Goal: Task Accomplishment & Management: Complete application form

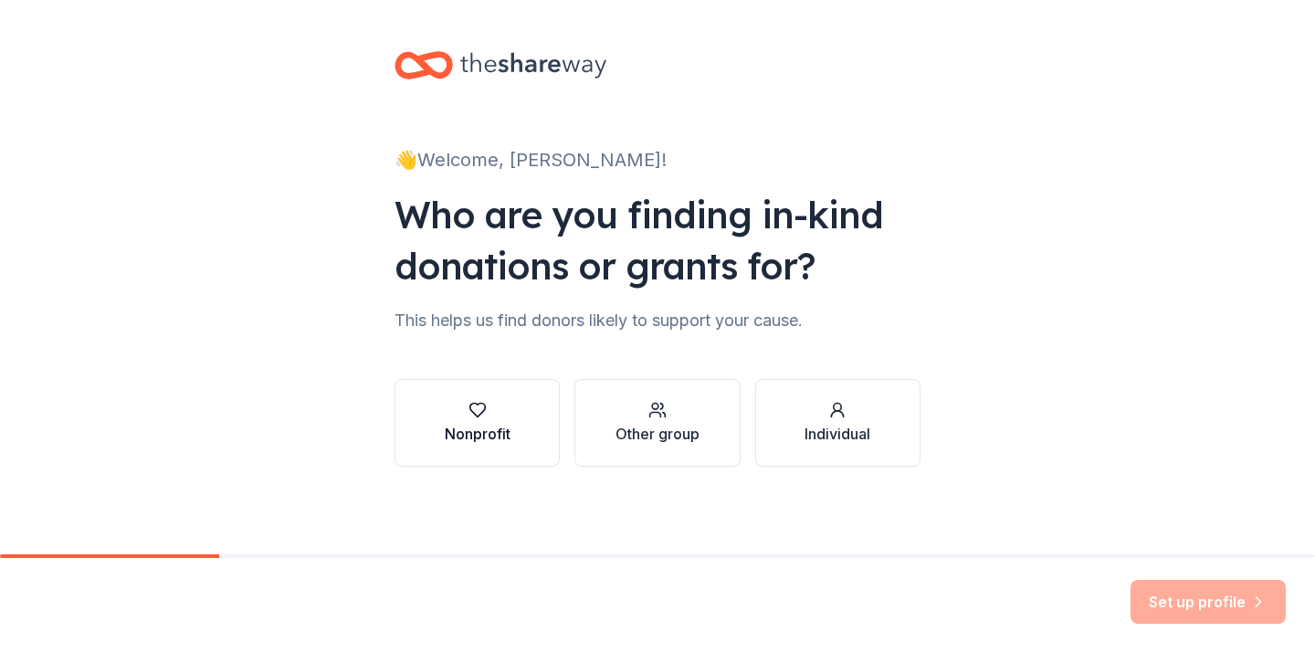
click at [462, 434] on div "Nonprofit" at bounding box center [478, 434] width 66 height 22
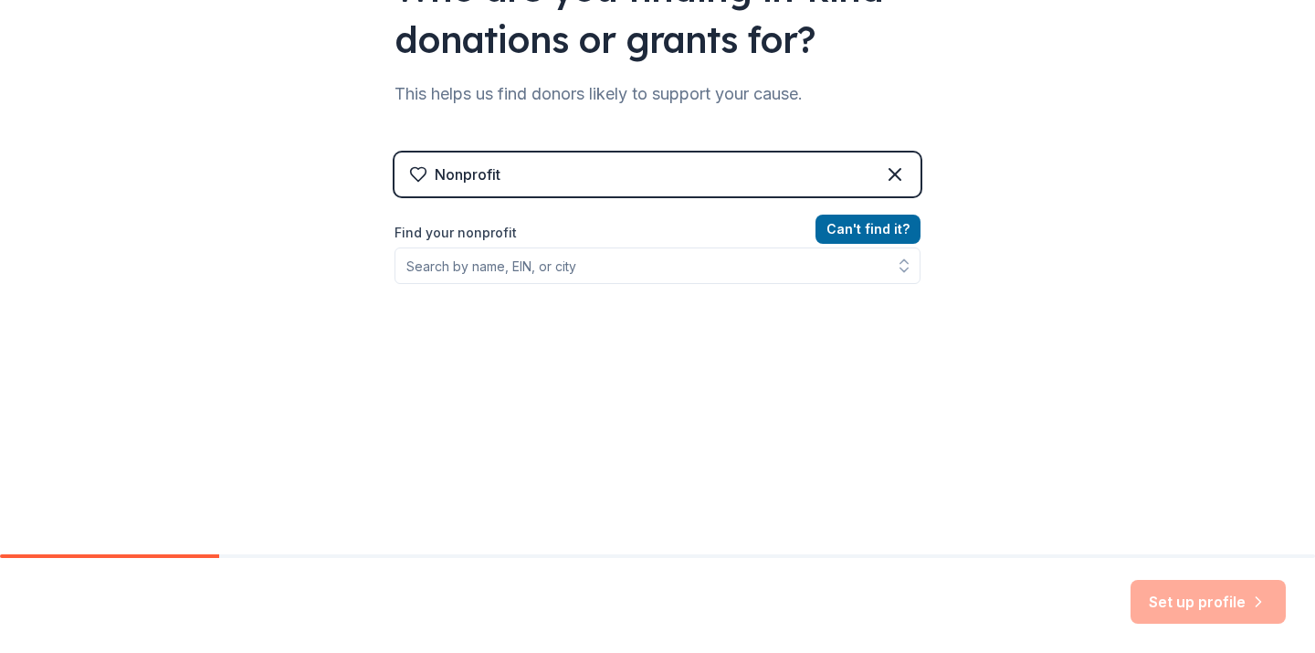
scroll to position [226, 0]
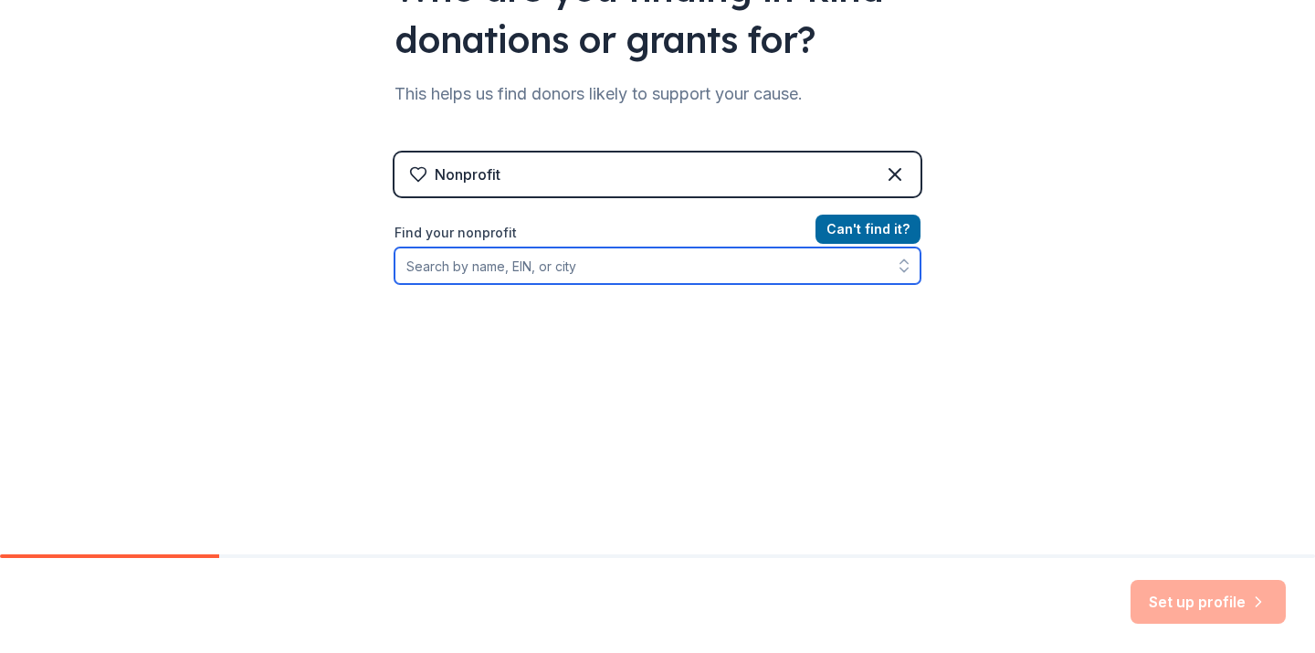
click at [460, 265] on input "Find your nonprofit" at bounding box center [657, 265] width 526 height 37
type input "[US_EMPLOYER_IDENTIFICATION_NUMBER]"
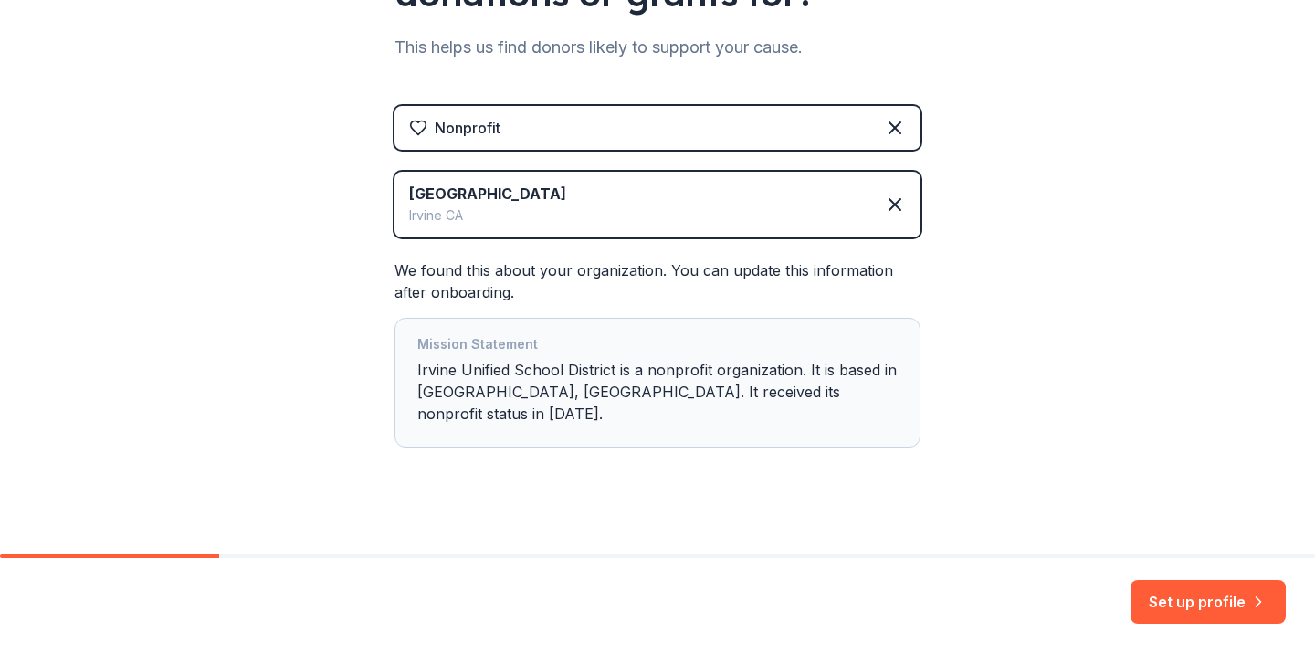
scroll to position [268, 0]
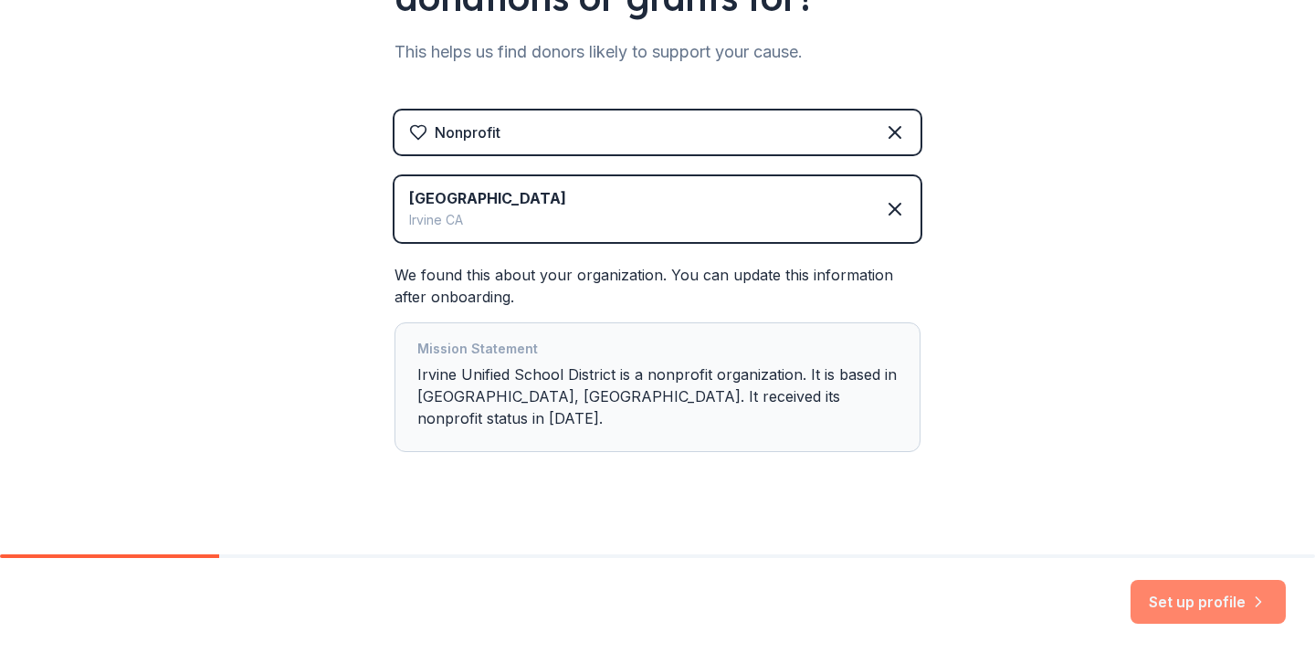
click at [1167, 597] on button "Set up profile" at bounding box center [1207, 602] width 155 height 44
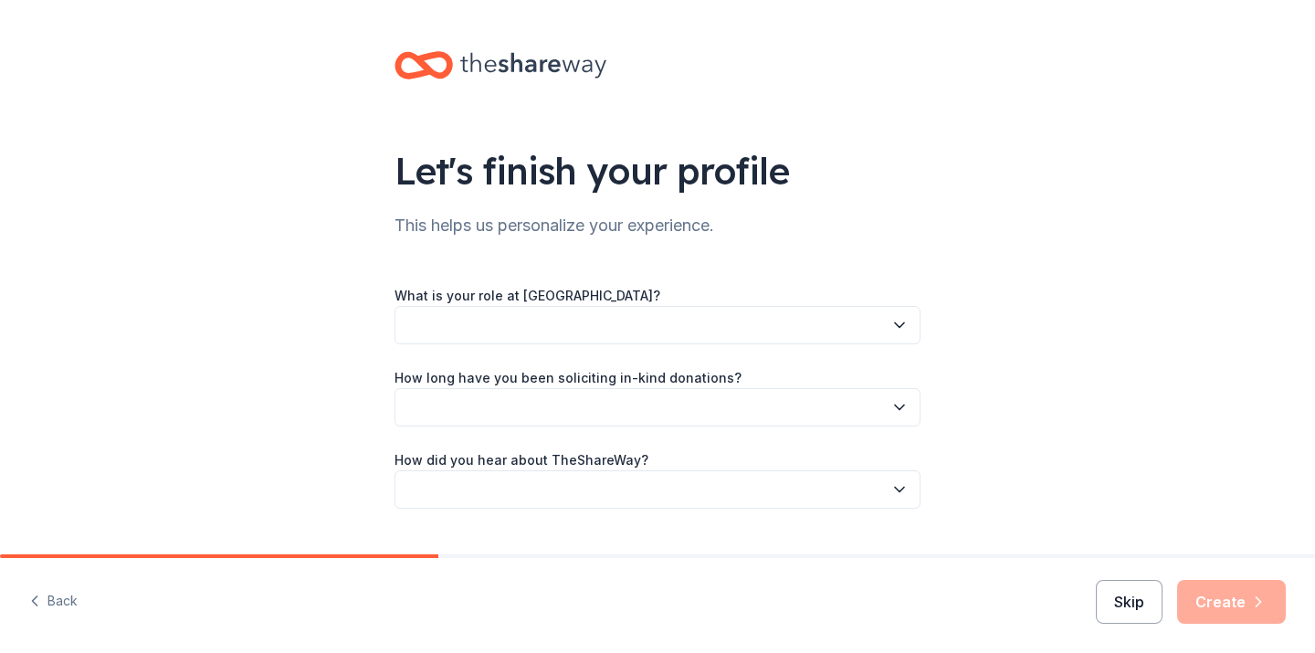
click at [1133, 609] on button "Skip" at bounding box center [1129, 602] width 67 height 44
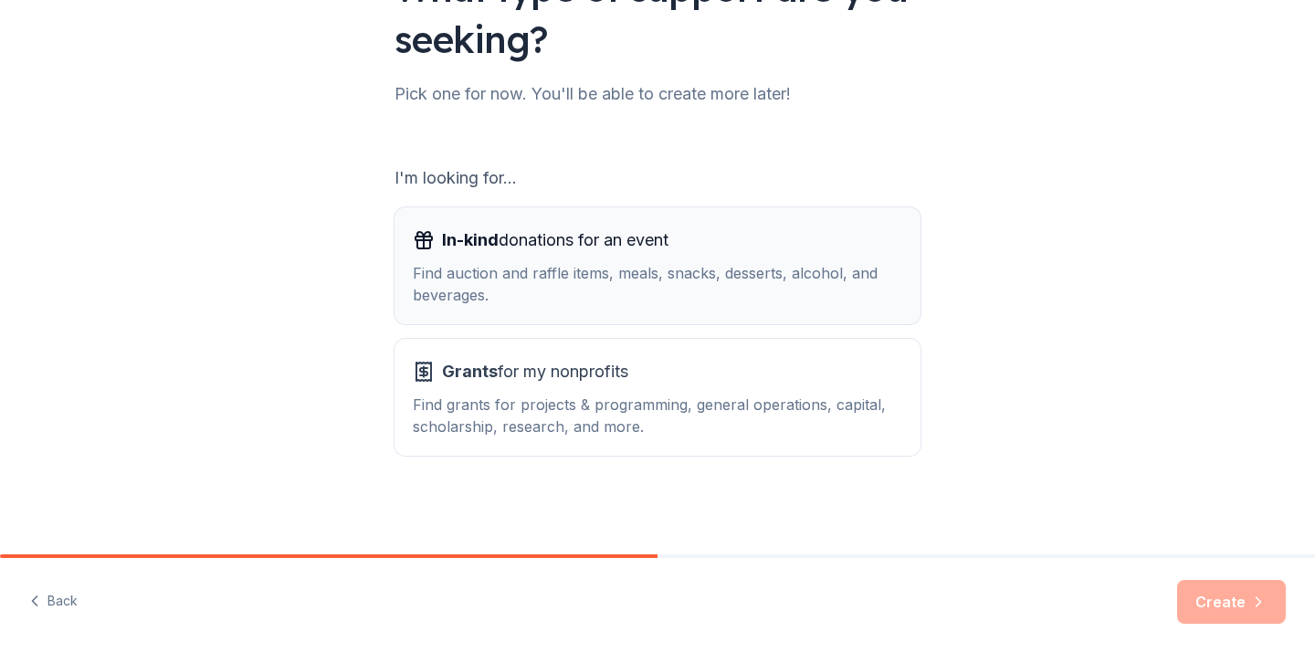
scroll to position [183, 0]
click at [719, 295] on div "Find auction and raffle items, meals, snacks, desserts, alcohol, and beverages." at bounding box center [657, 284] width 489 height 44
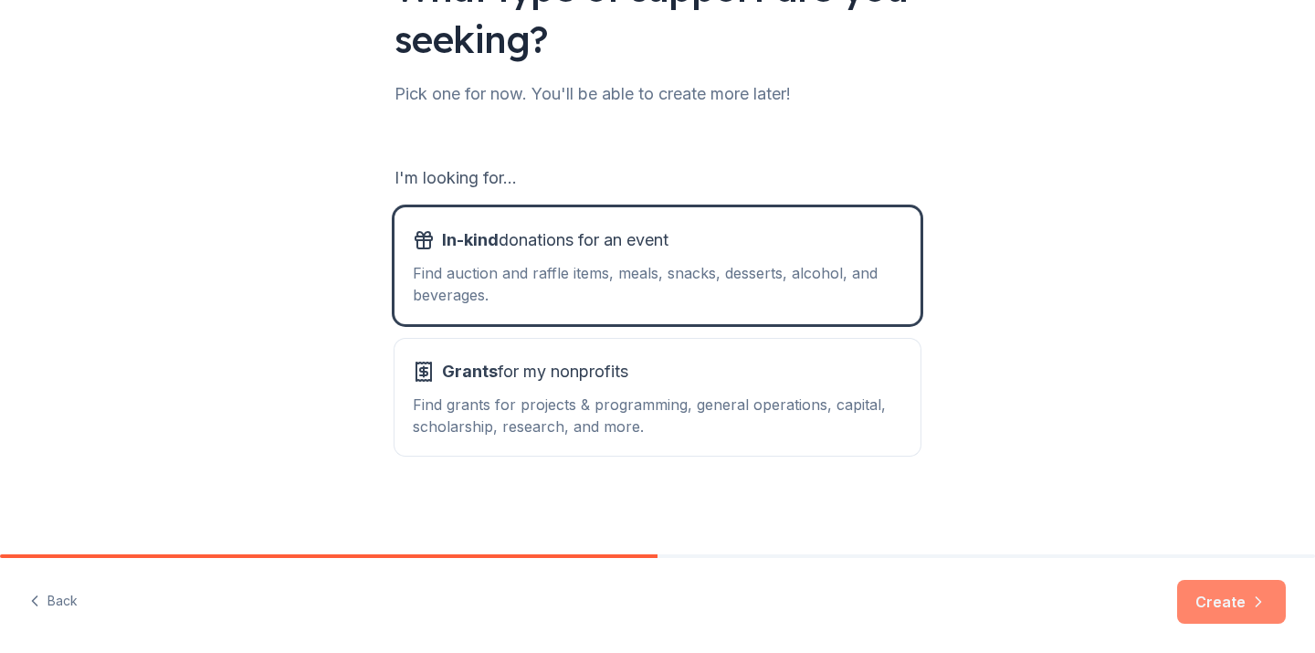
click at [1197, 608] on button "Create" at bounding box center [1231, 602] width 109 height 44
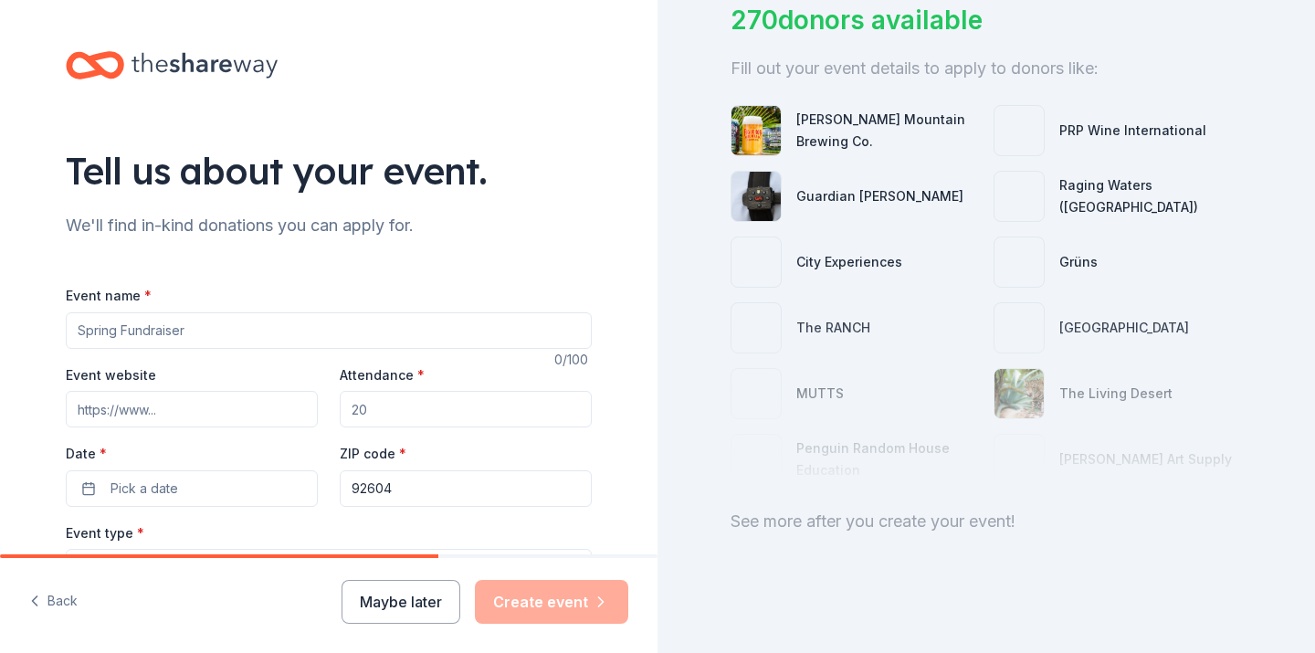
scroll to position [145, 0]
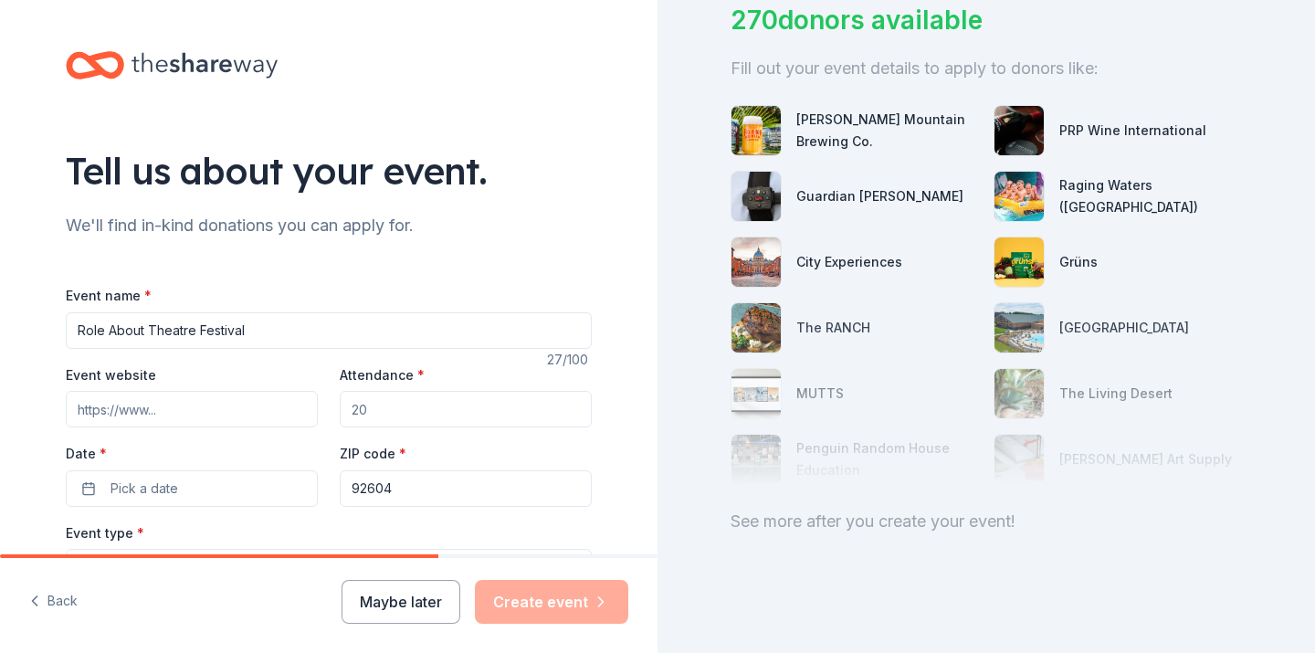
type input "Role About Theatre Festival"
click at [194, 399] on input "Event website" at bounding box center [192, 409] width 252 height 37
paste input "https://roleaboutoc.wixsite.com/mysite"
type input "https://roleaboutoc.wixsite.com/mysite"
drag, startPoint x: 379, startPoint y: 404, endPoint x: 327, endPoint y: 404, distance: 52.0
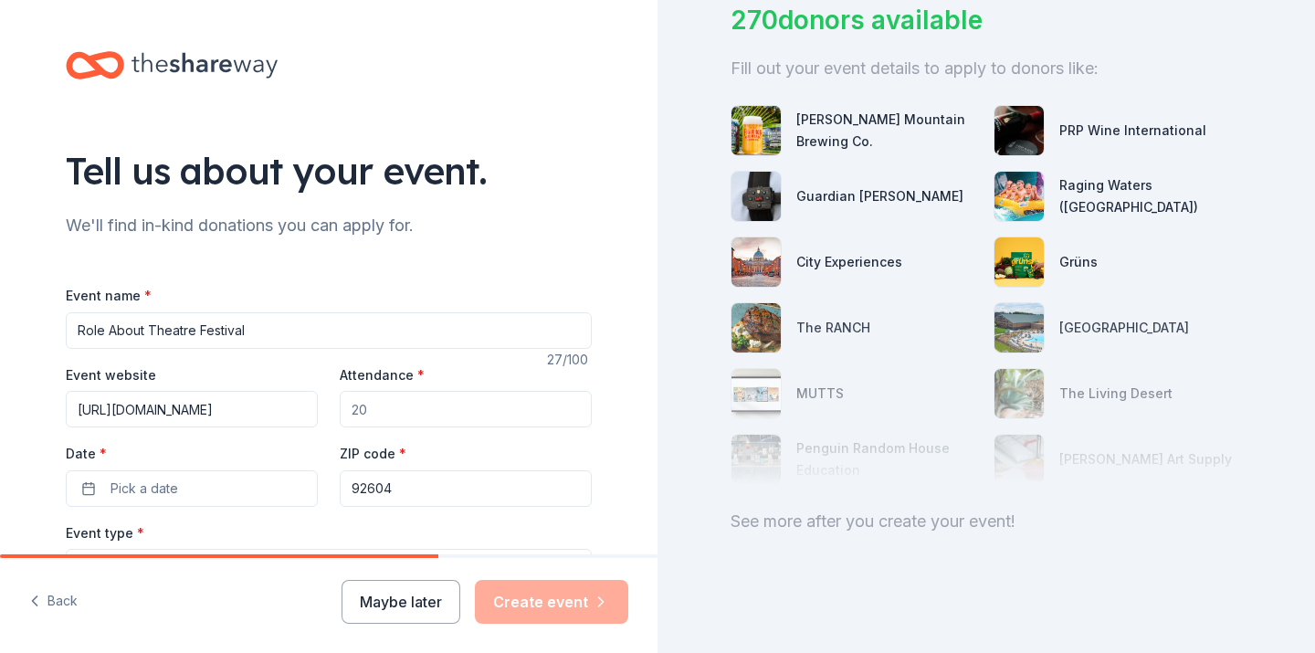
click at [328, 404] on div "Event website https://roleaboutoc.wixsite.com/mysite Attendance * Date * Pick a…" at bounding box center [329, 434] width 526 height 143
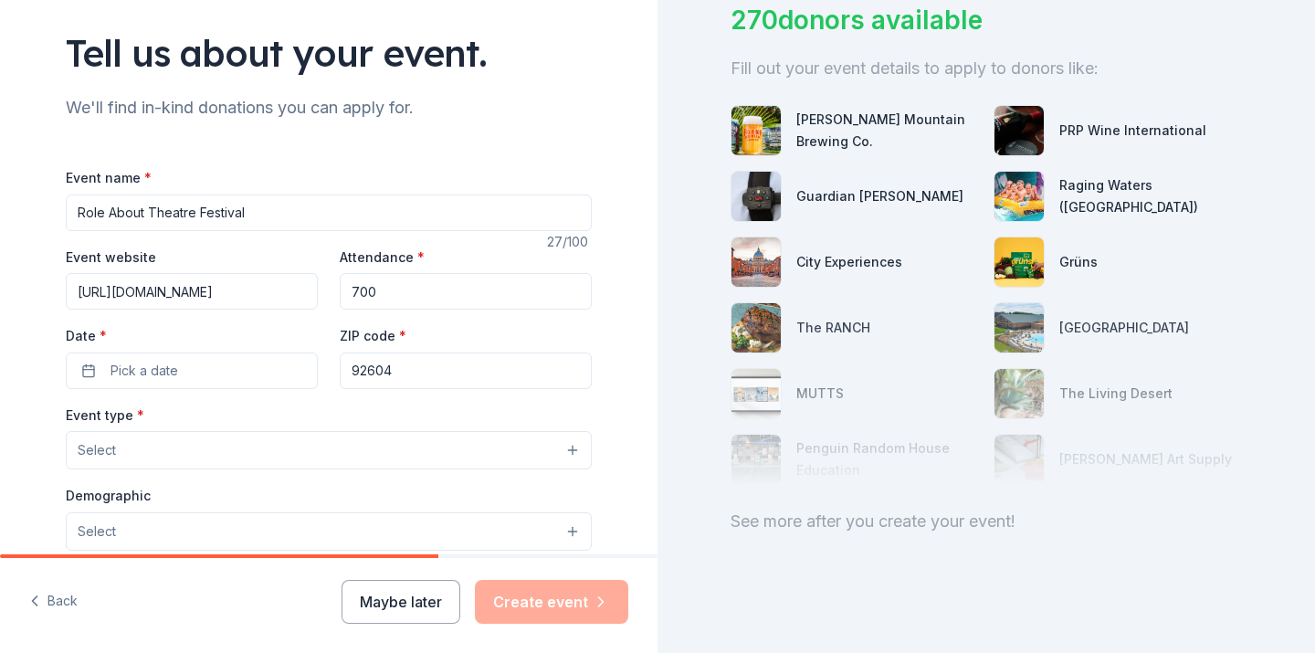
scroll to position [205, 0]
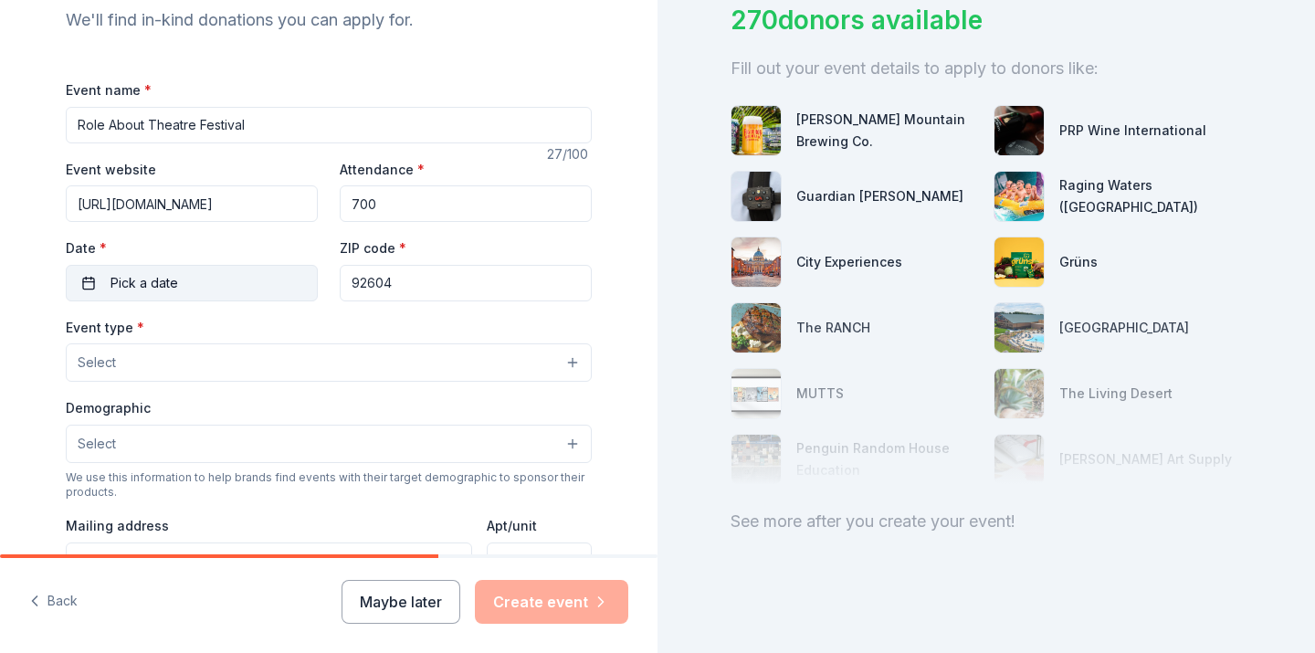
type input "700"
click at [159, 290] on span "Pick a date" at bounding box center [144, 283] width 68 height 22
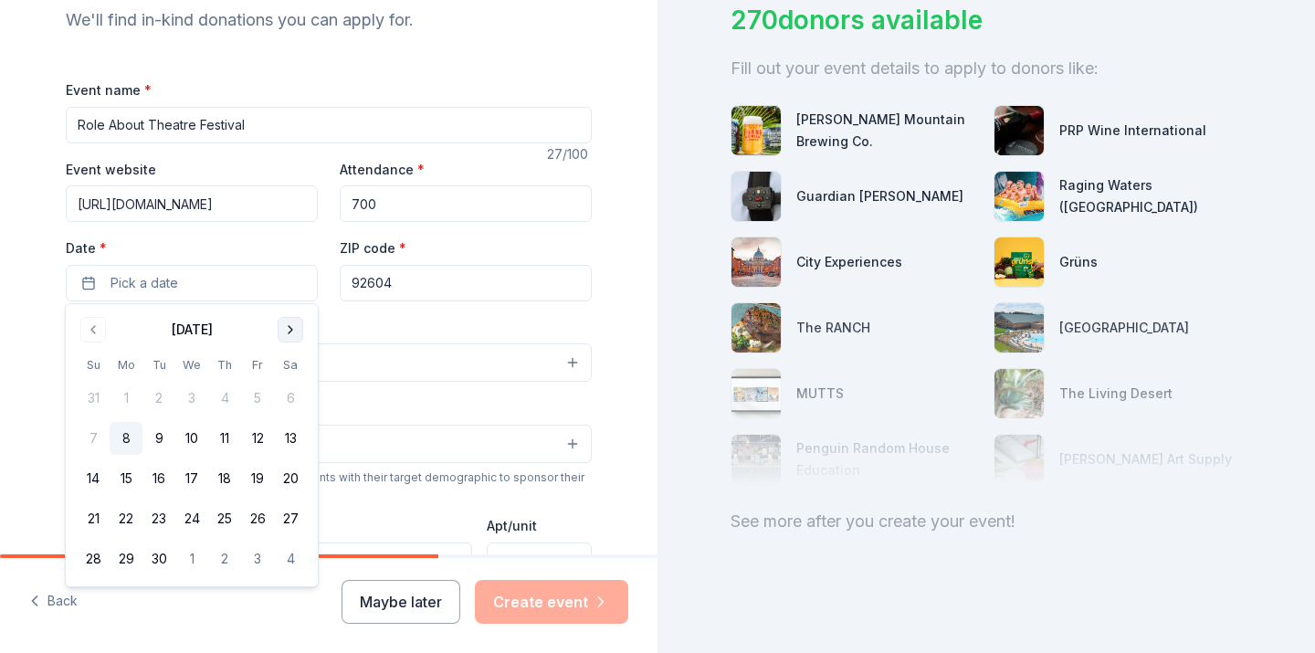
click at [293, 333] on button "Go to next month" at bounding box center [291, 330] width 26 height 26
click at [287, 474] on button "18" at bounding box center [290, 478] width 33 height 33
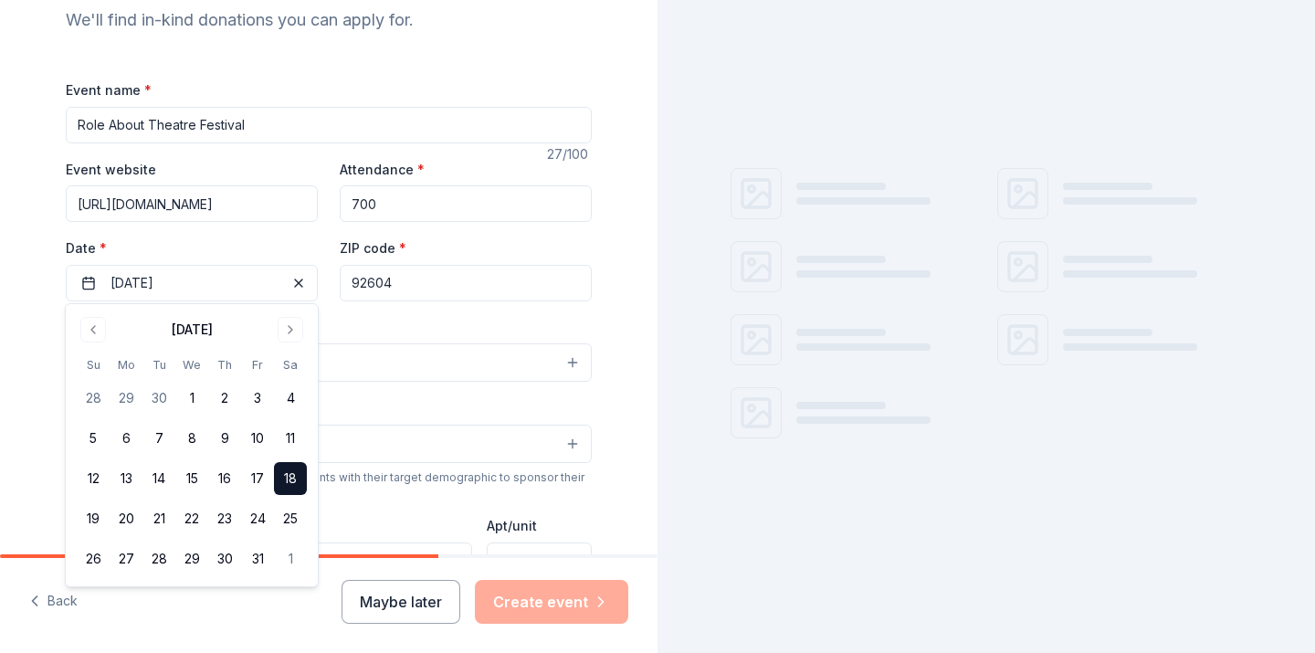
scroll to position [0, 0]
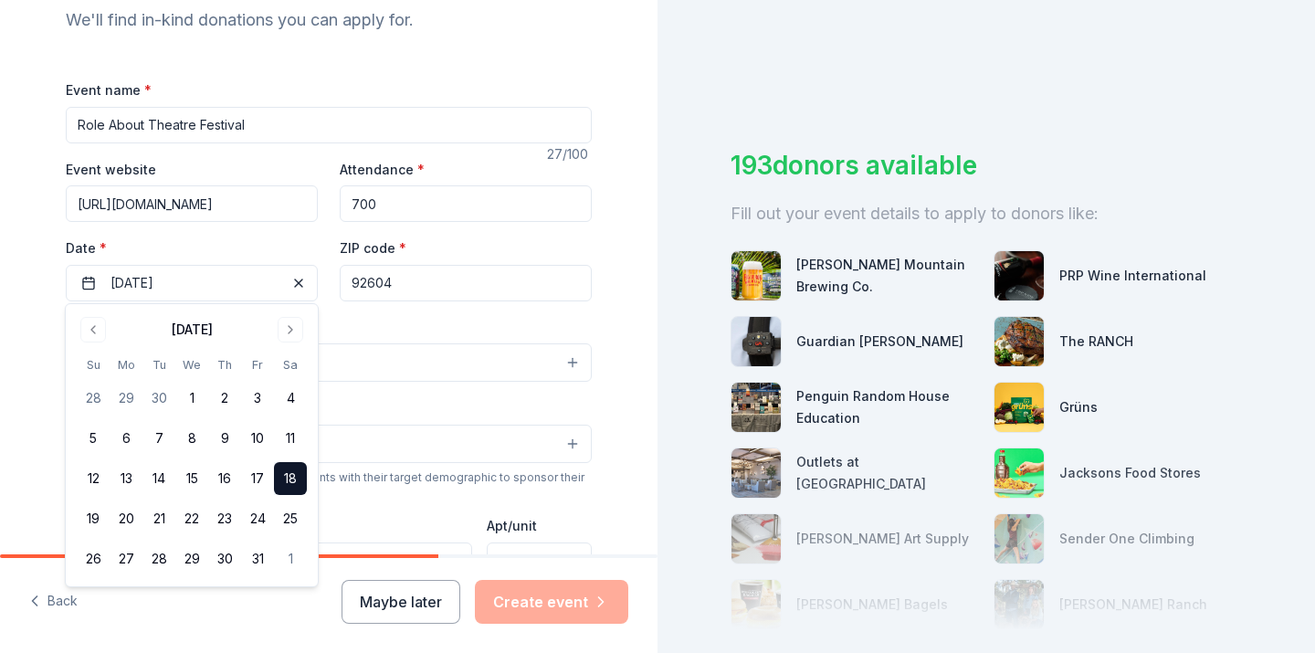
click at [373, 364] on button "Select" at bounding box center [329, 362] width 526 height 38
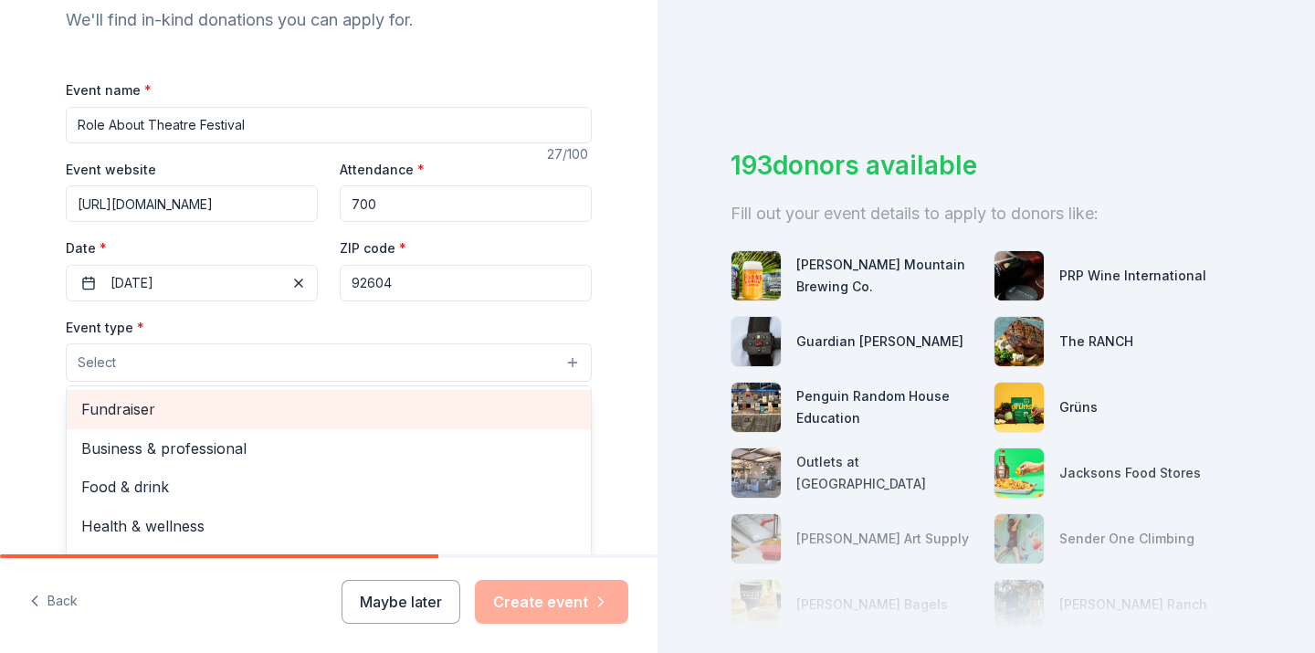
click at [369, 399] on span "Fundraiser" at bounding box center [328, 409] width 495 height 24
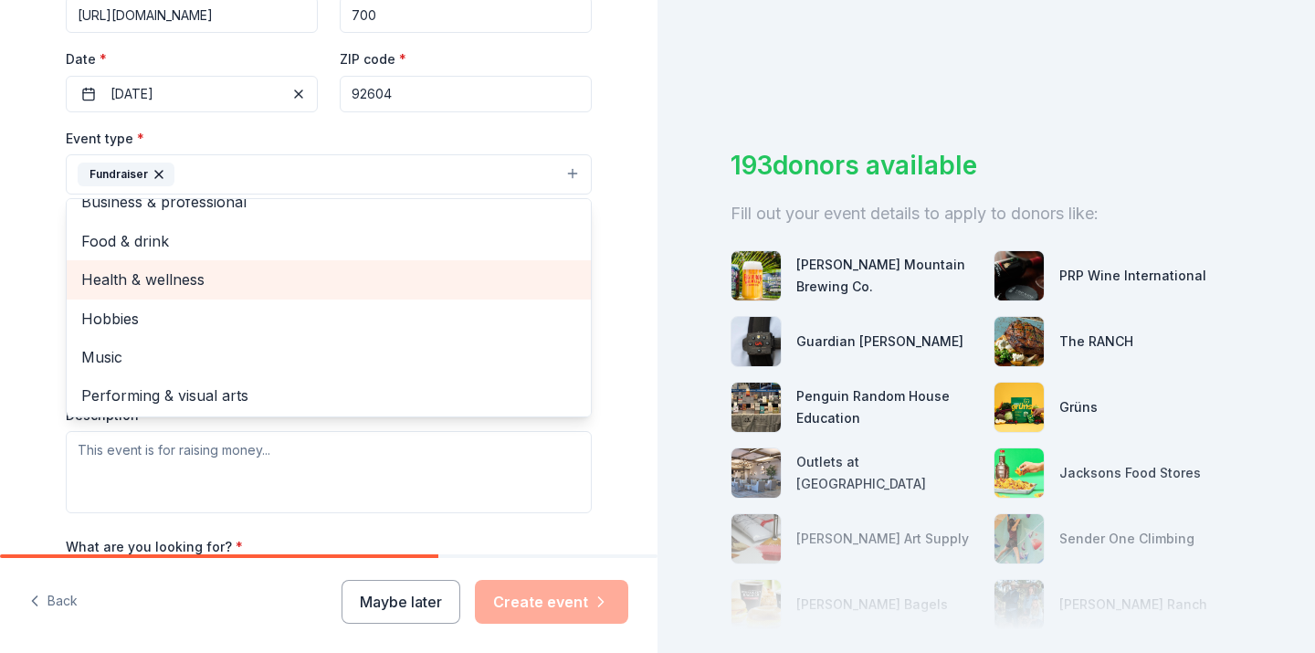
scroll to position [395, 0]
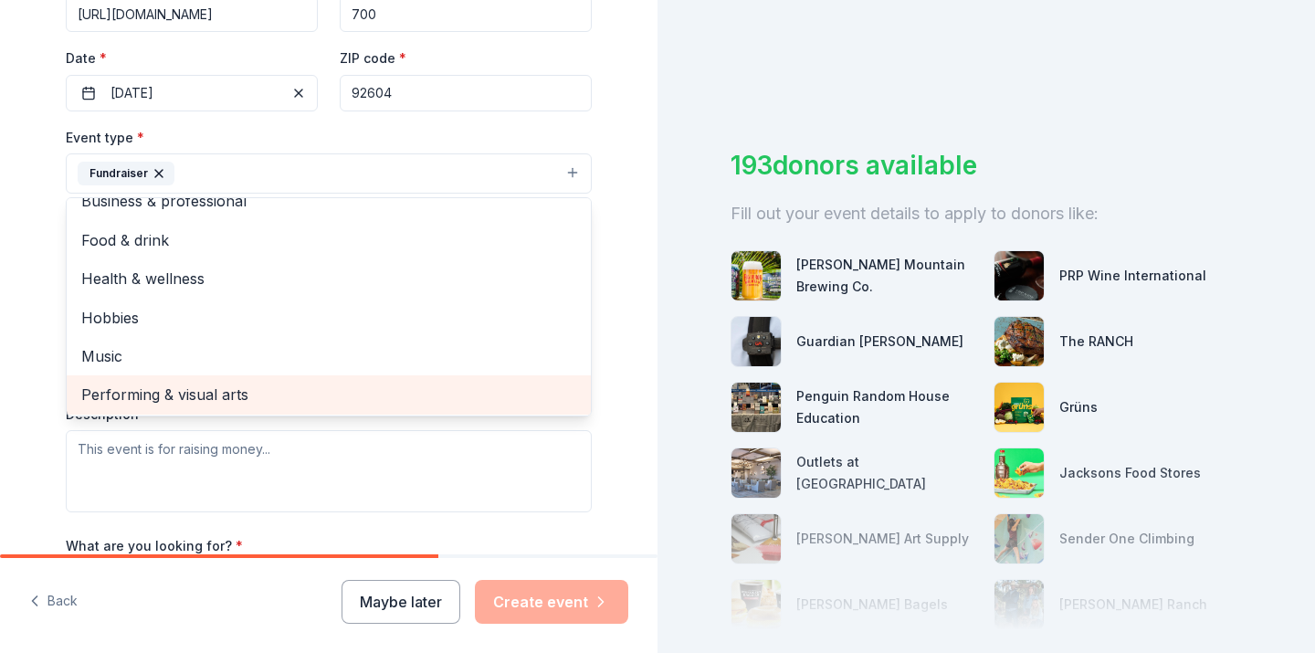
click at [360, 386] on span "Performing & visual arts" at bounding box center [328, 395] width 495 height 24
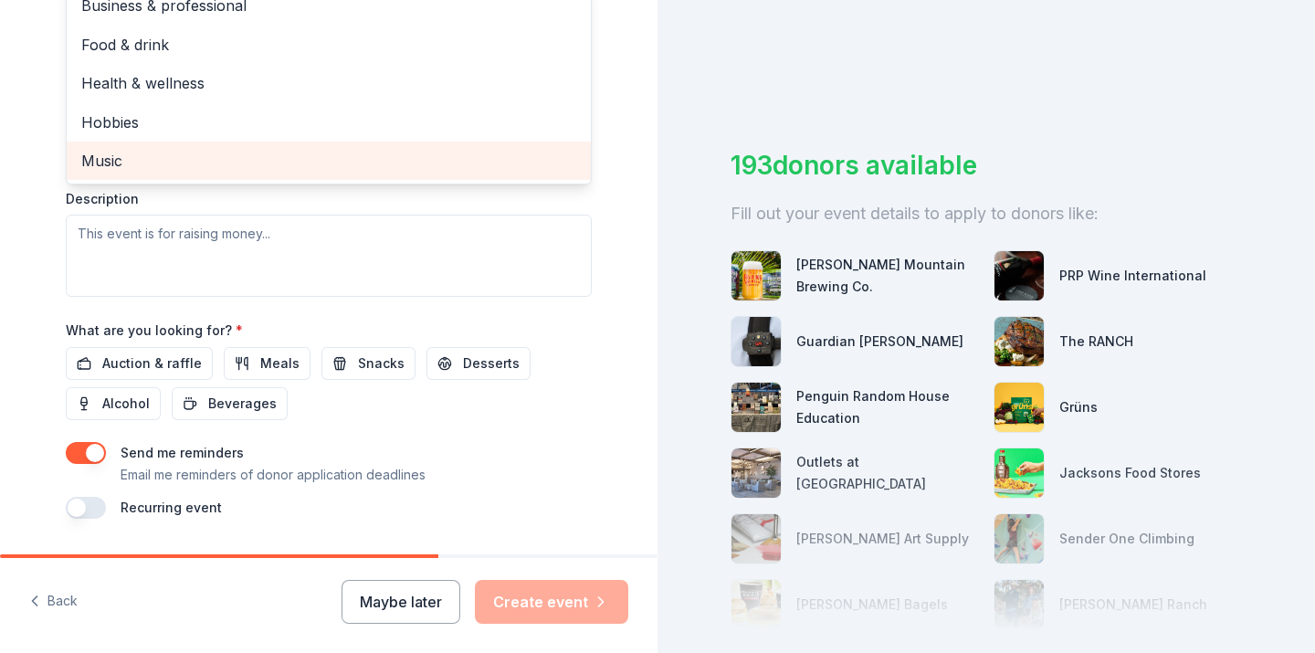
scroll to position [612, 0]
click at [174, 362] on div "Event name * Role About Theatre Festival 27 /100 Event website https://roleabou…" at bounding box center [329, 94] width 526 height 845
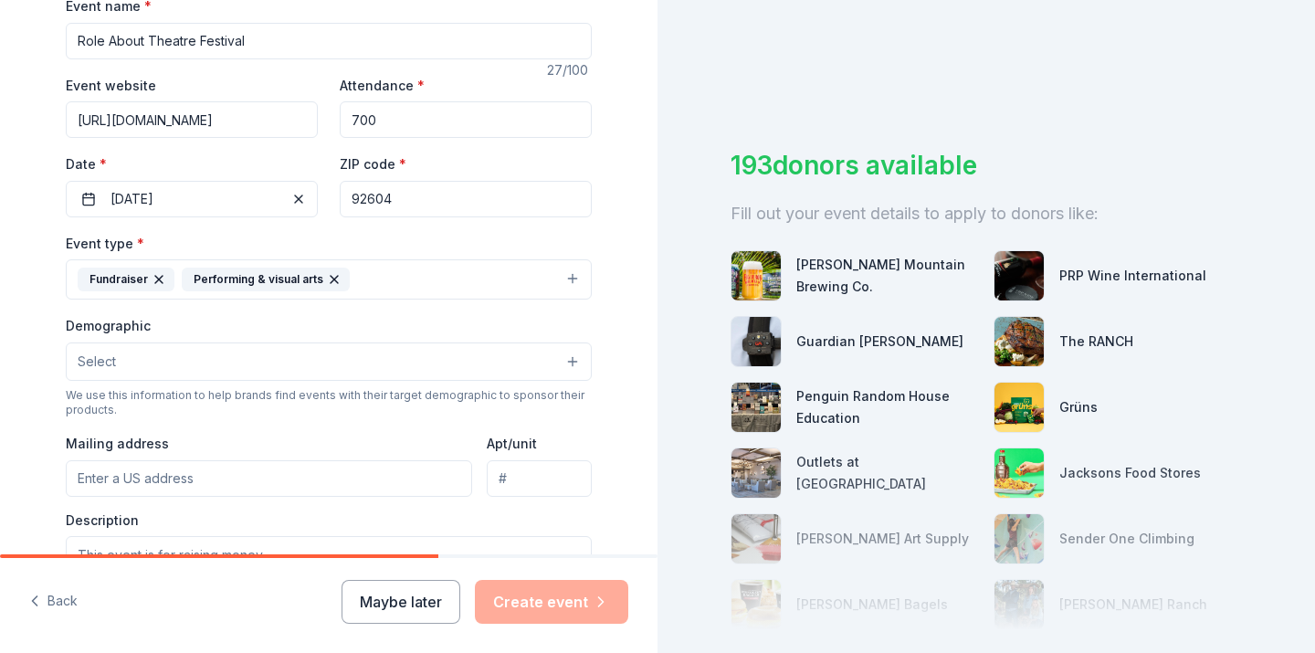
click at [174, 362] on button "Select" at bounding box center [329, 361] width 526 height 38
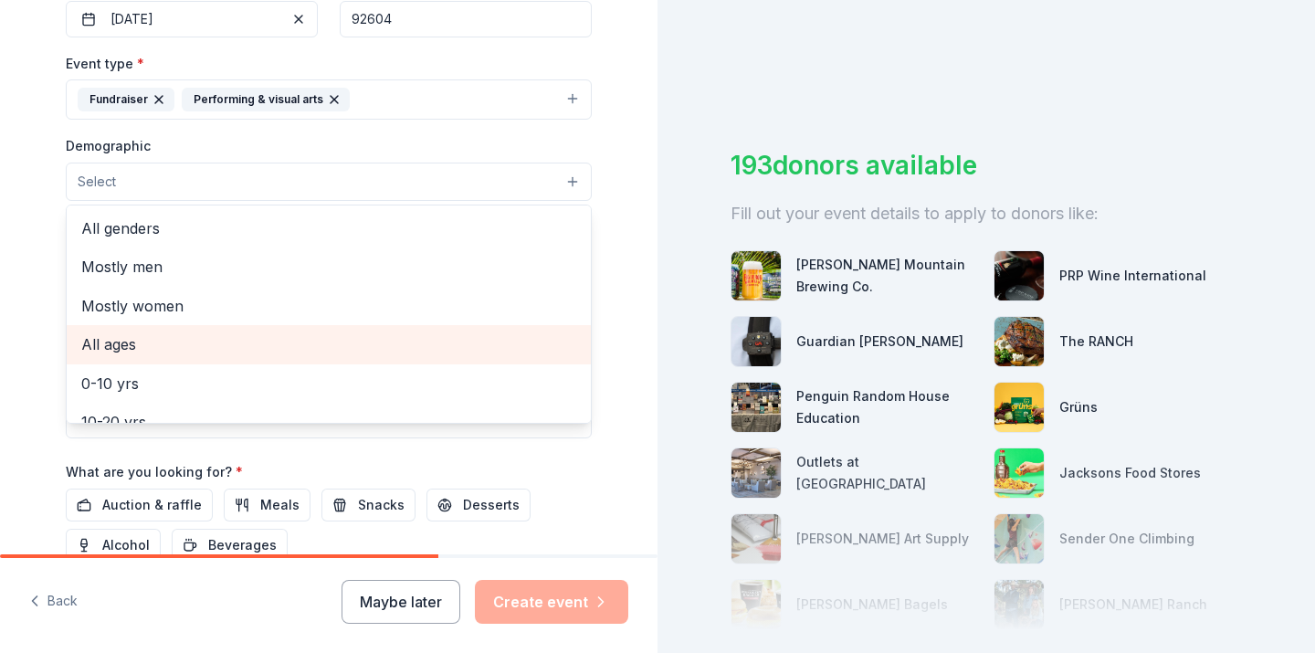
scroll to position [0, 0]
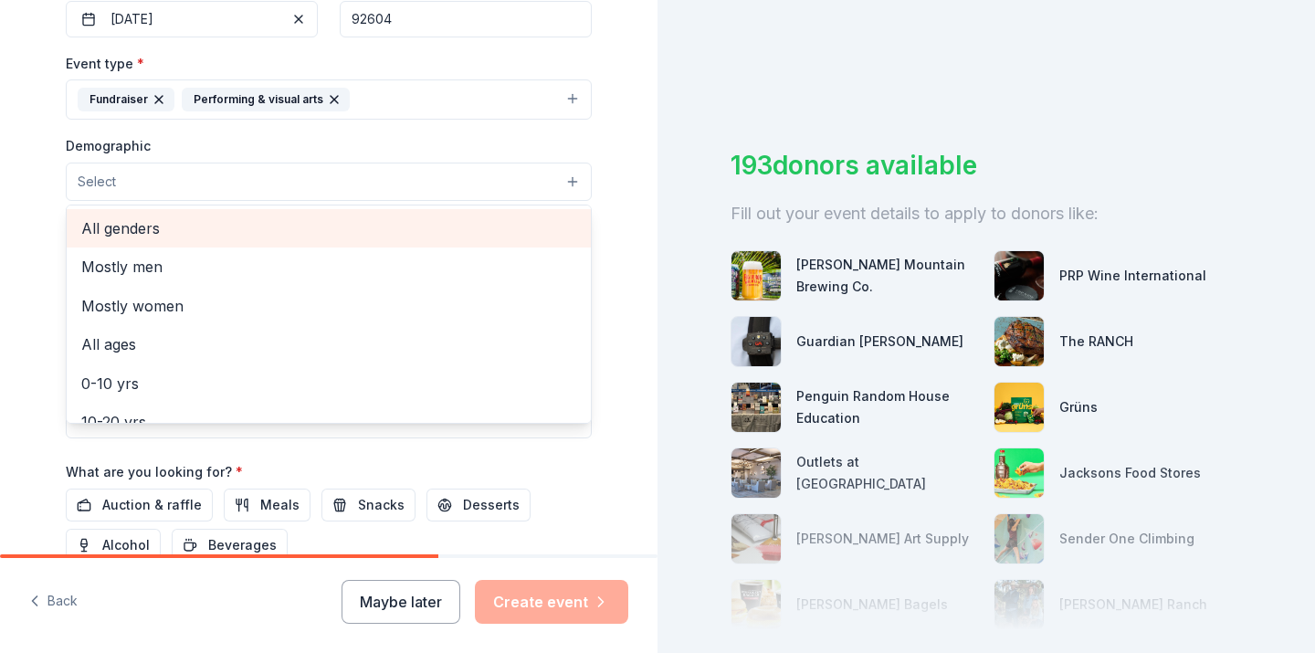
click at [123, 233] on span "All genders" at bounding box center [328, 228] width 495 height 24
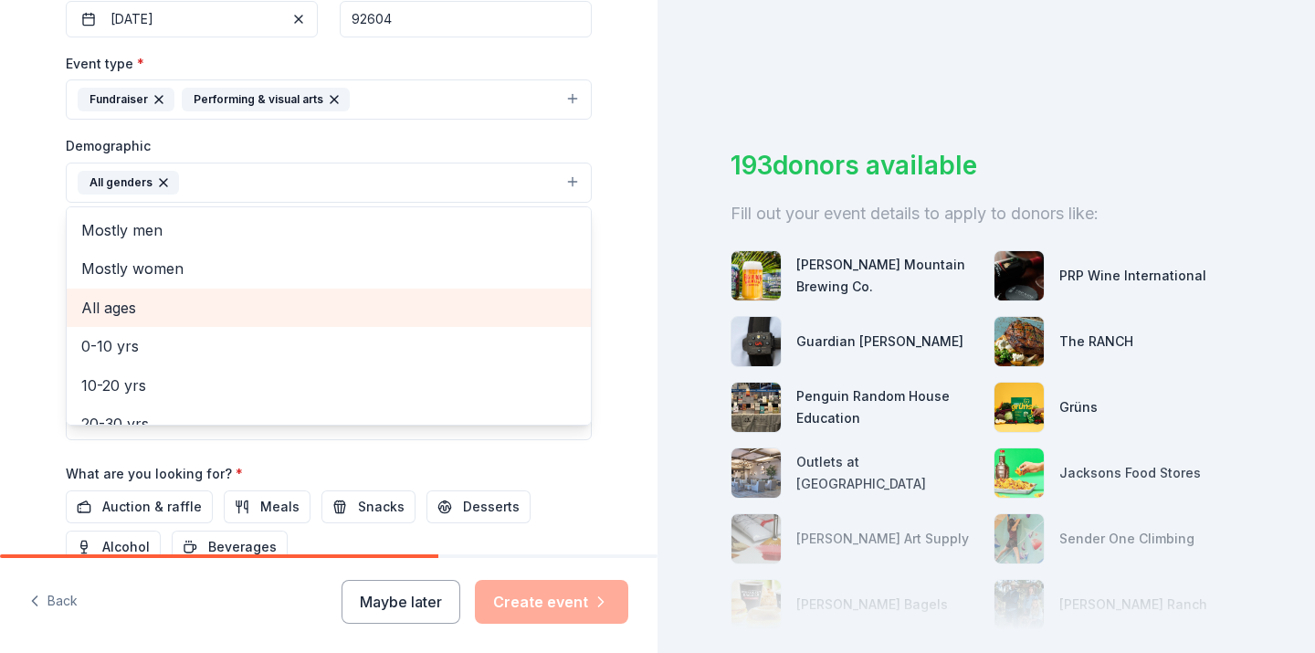
scroll to position [10, 0]
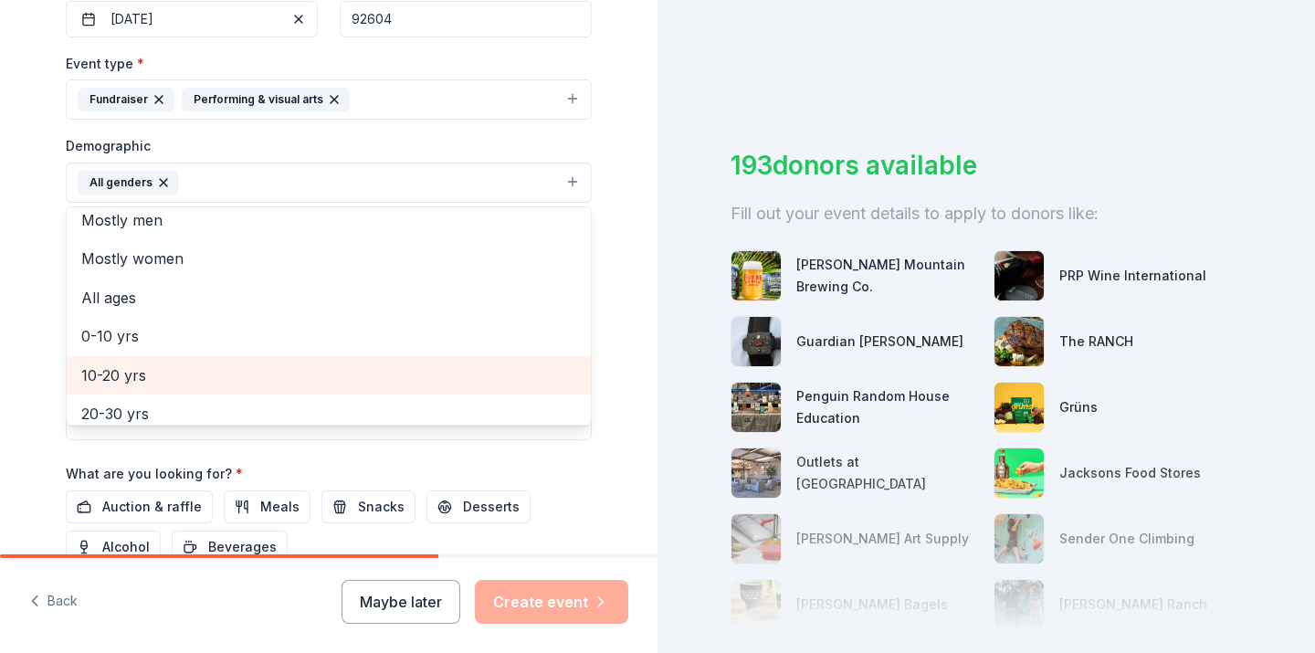
click at [217, 365] on span "10-20 yrs" at bounding box center [328, 375] width 495 height 24
click at [217, 365] on span "20-30 yrs" at bounding box center [328, 375] width 495 height 24
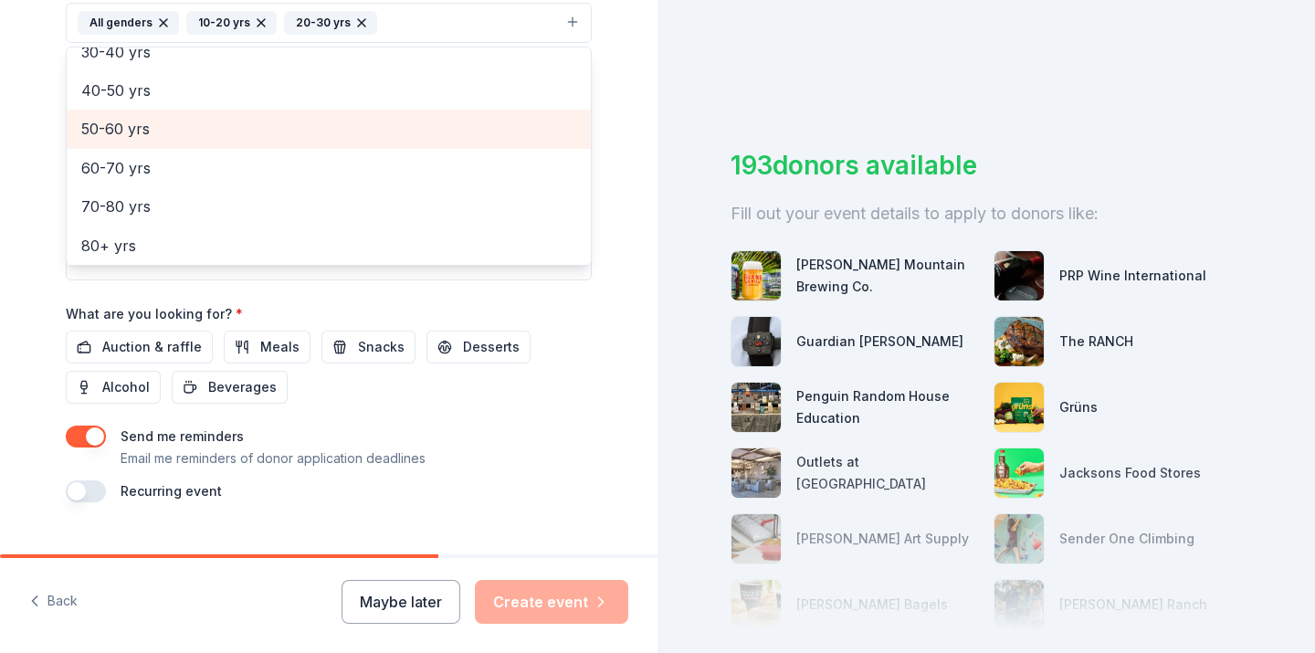
scroll to position [621, 0]
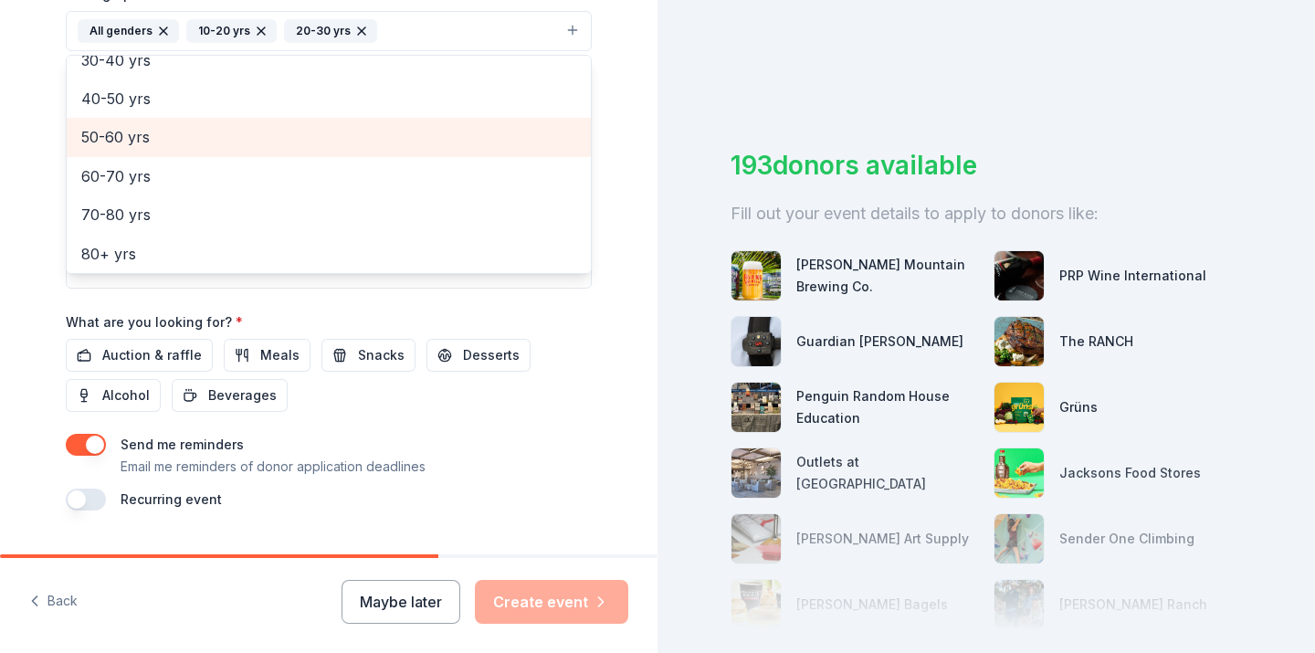
click at [96, 441] on div "Event name * Role About Theatre Festival 27 /100 Event website https://roleabou…" at bounding box center [329, 86] width 526 height 847
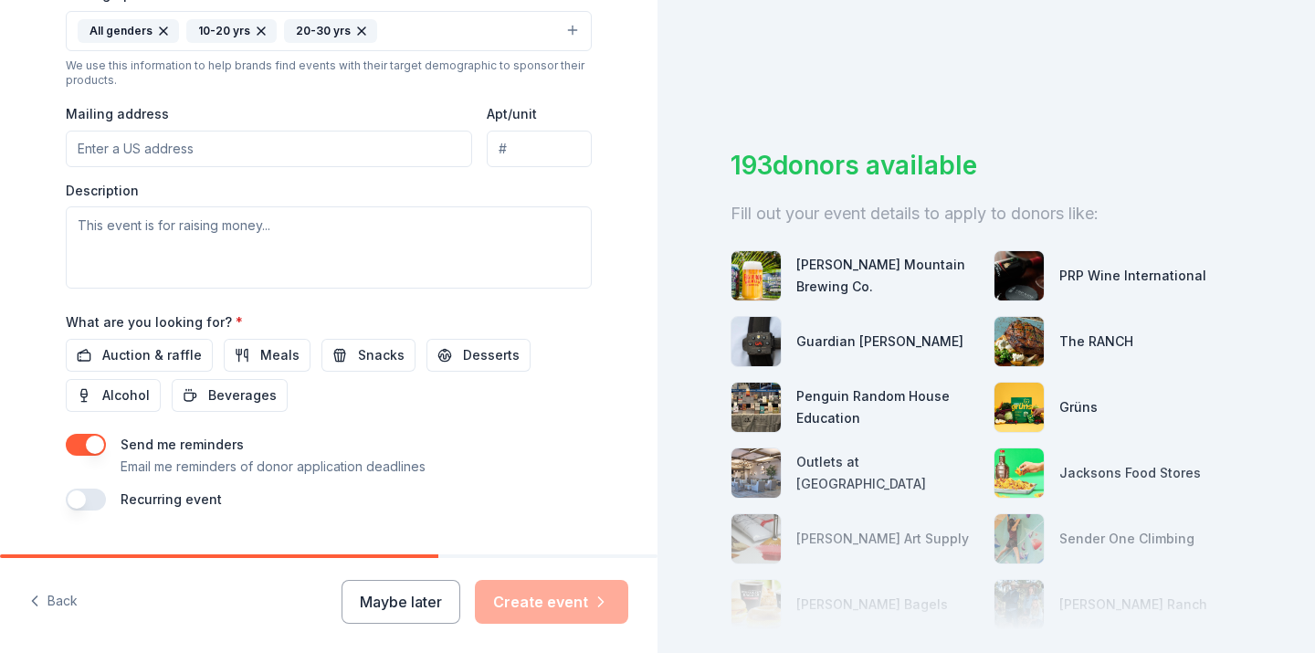
click at [96, 441] on button "button" at bounding box center [86, 445] width 40 height 22
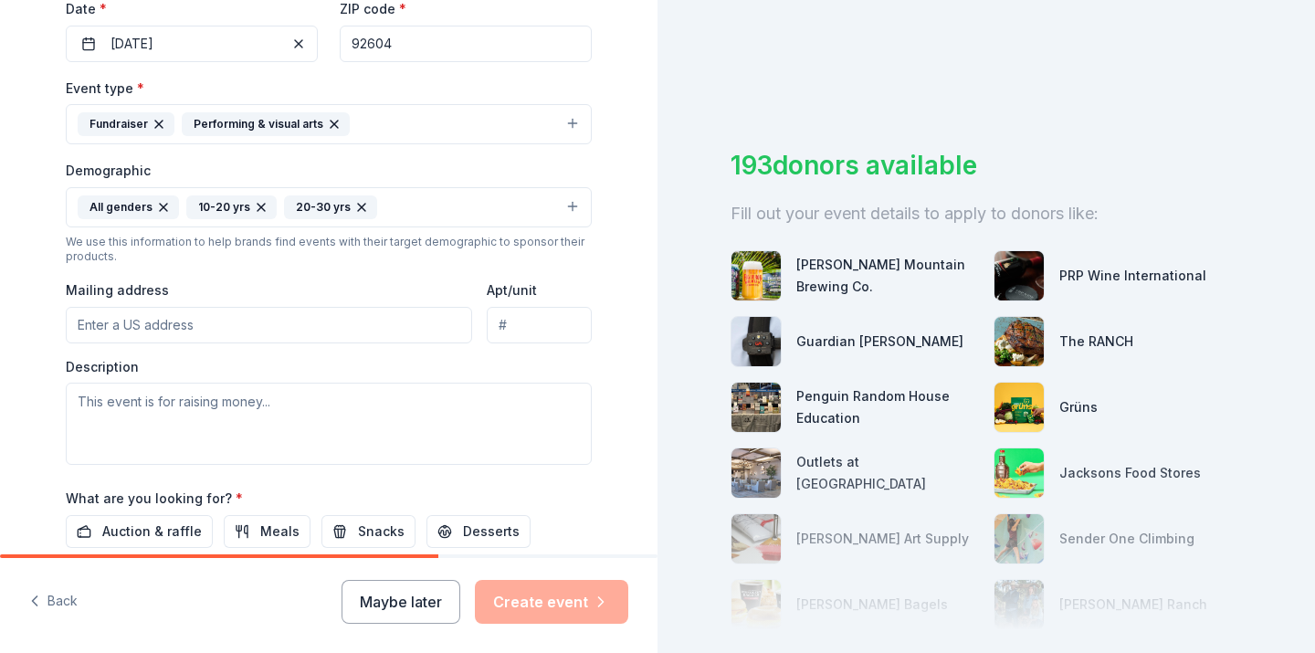
scroll to position [488, 0]
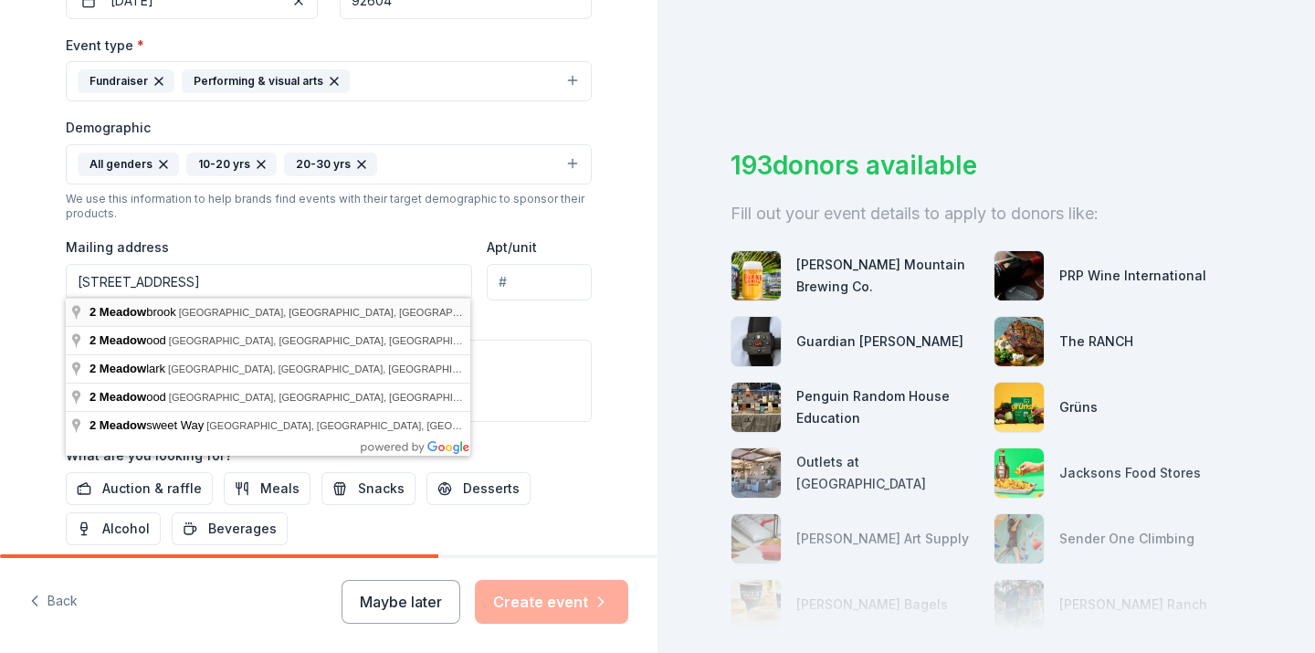
type input "2 Meadowbrook, Irvine, CA, 92604"
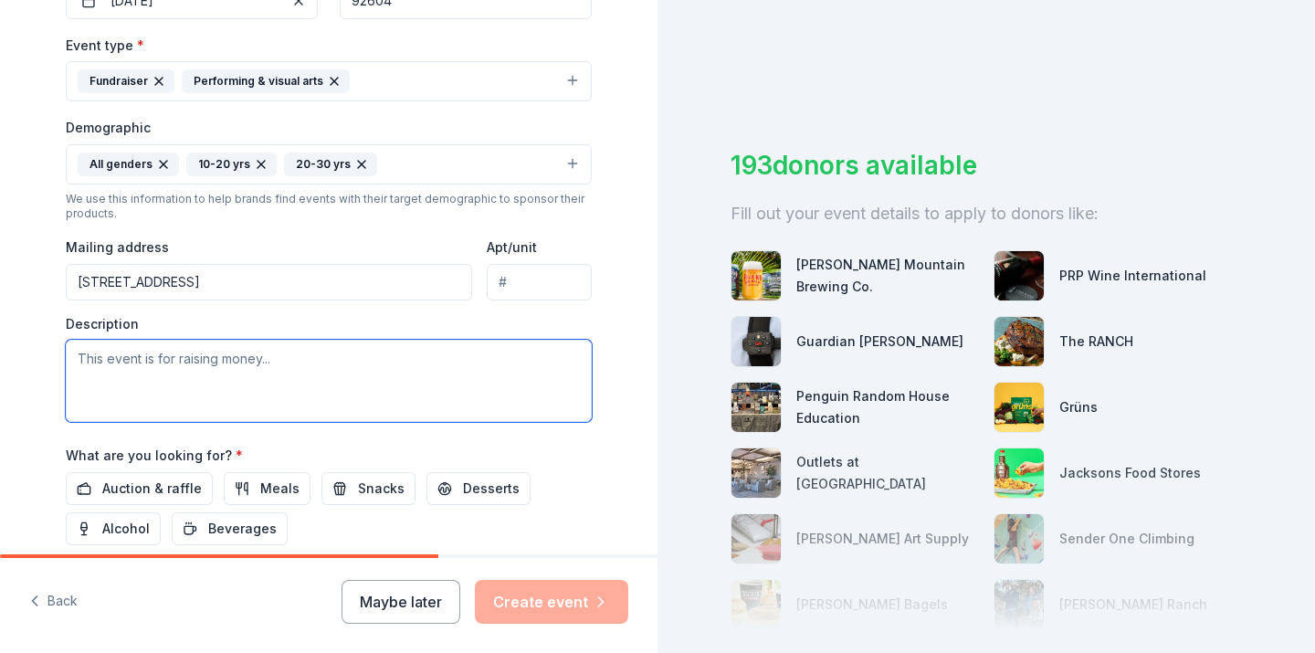
click at [134, 356] on textarea at bounding box center [329, 381] width 526 height 82
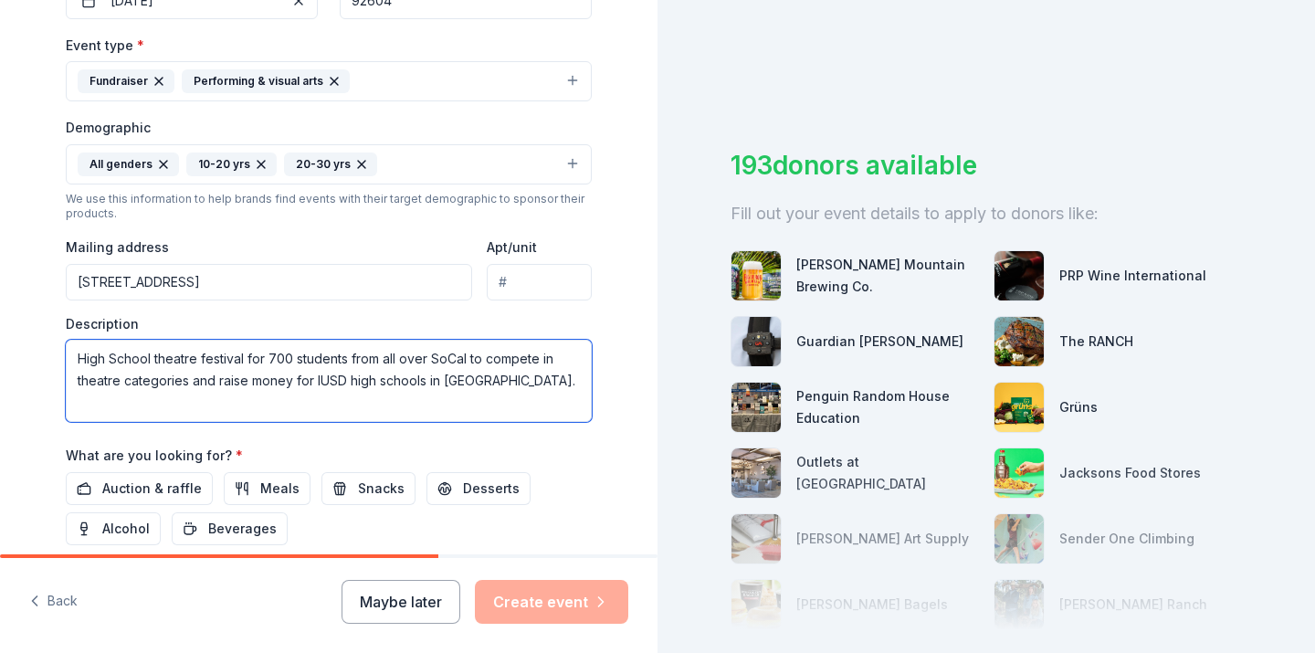
click at [426, 379] on textarea "High School theatre festival for 700 students from all over SoCal to compete in…" at bounding box center [329, 381] width 526 height 82
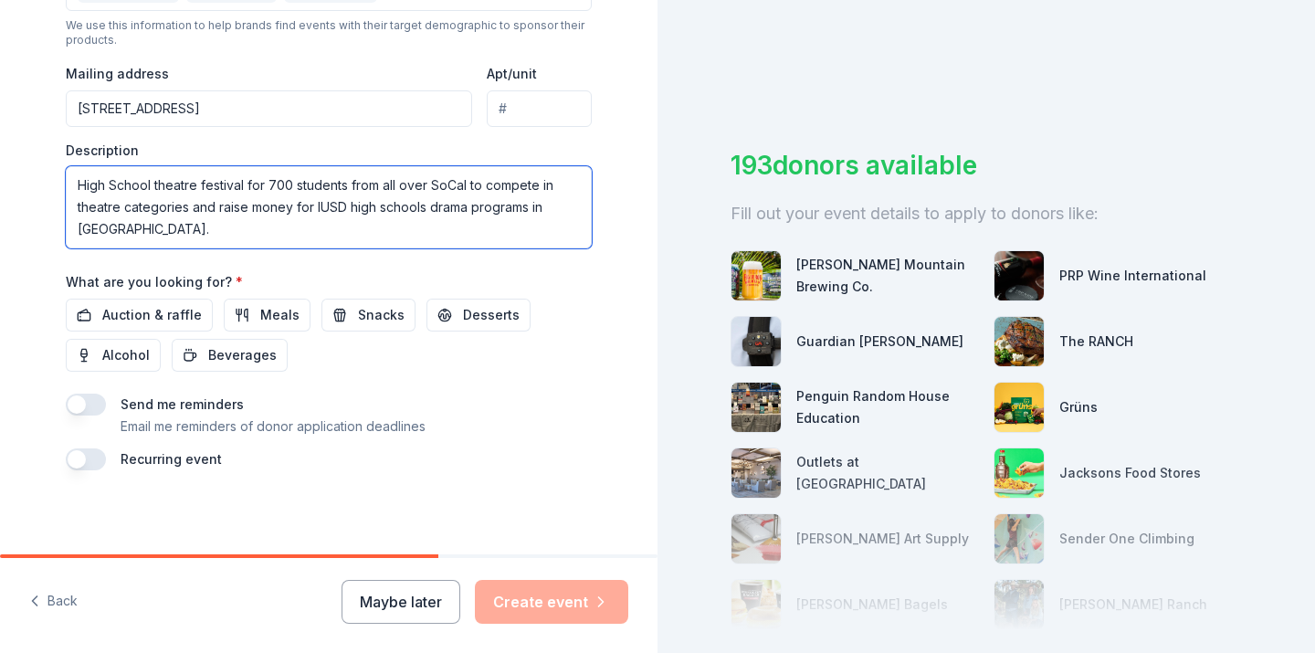
scroll to position [660, 0]
type textarea "High School theatre festival for 700 students from all over SoCal to compete in…"
click at [482, 397] on div "Send me reminders Email me reminders of donor application deadlines" at bounding box center [329, 416] width 526 height 44
click at [547, 605] on div "Maybe later Create event" at bounding box center [484, 602] width 287 height 44
click at [182, 312] on span "Auction & raffle" at bounding box center [152, 316] width 100 height 22
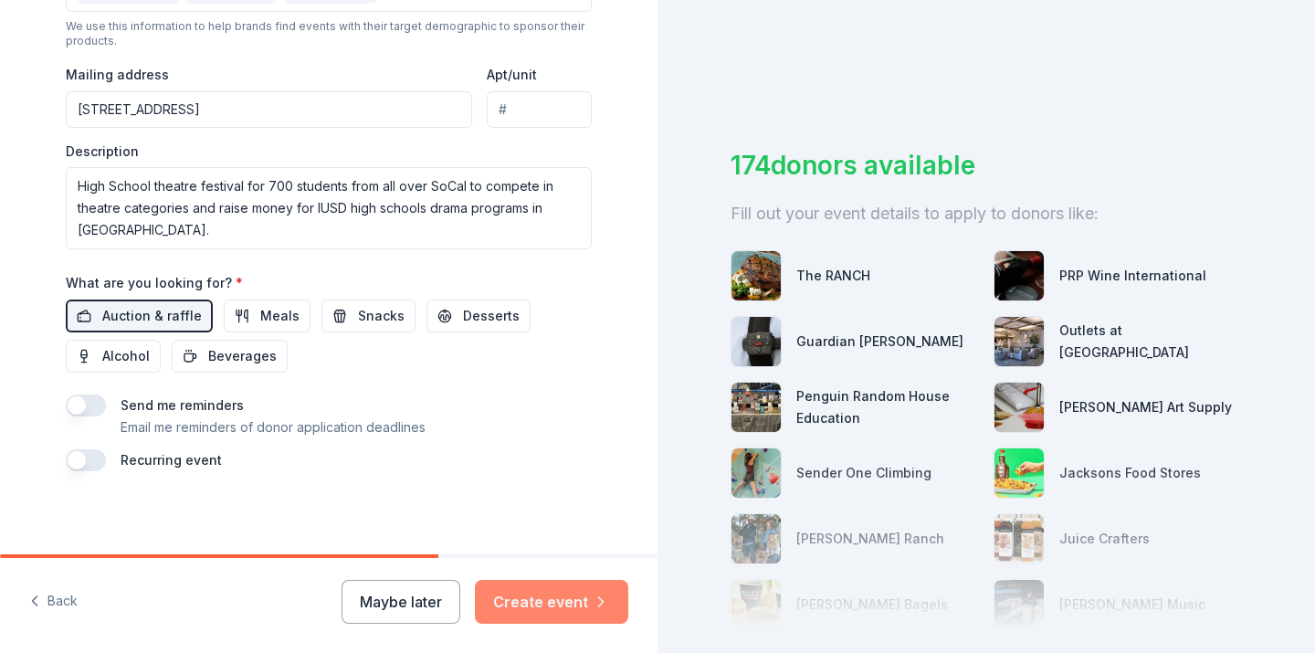
click at [558, 607] on button "Create event" at bounding box center [551, 602] width 153 height 44
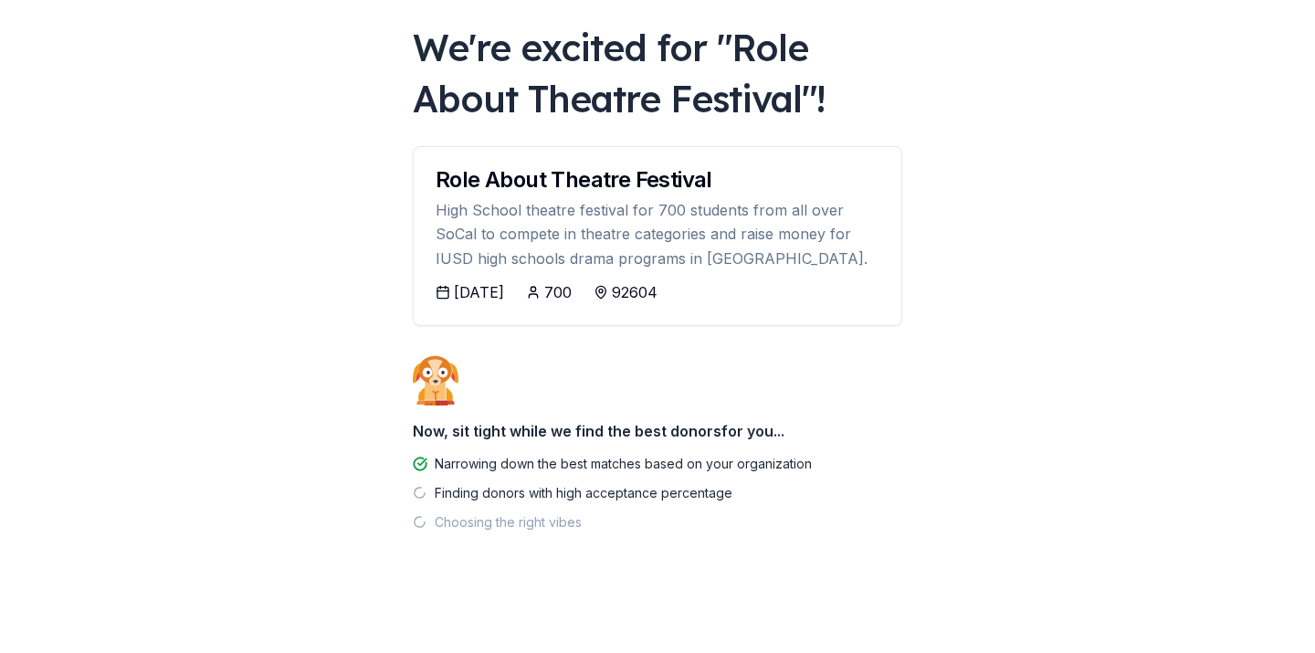
scroll to position [93, 0]
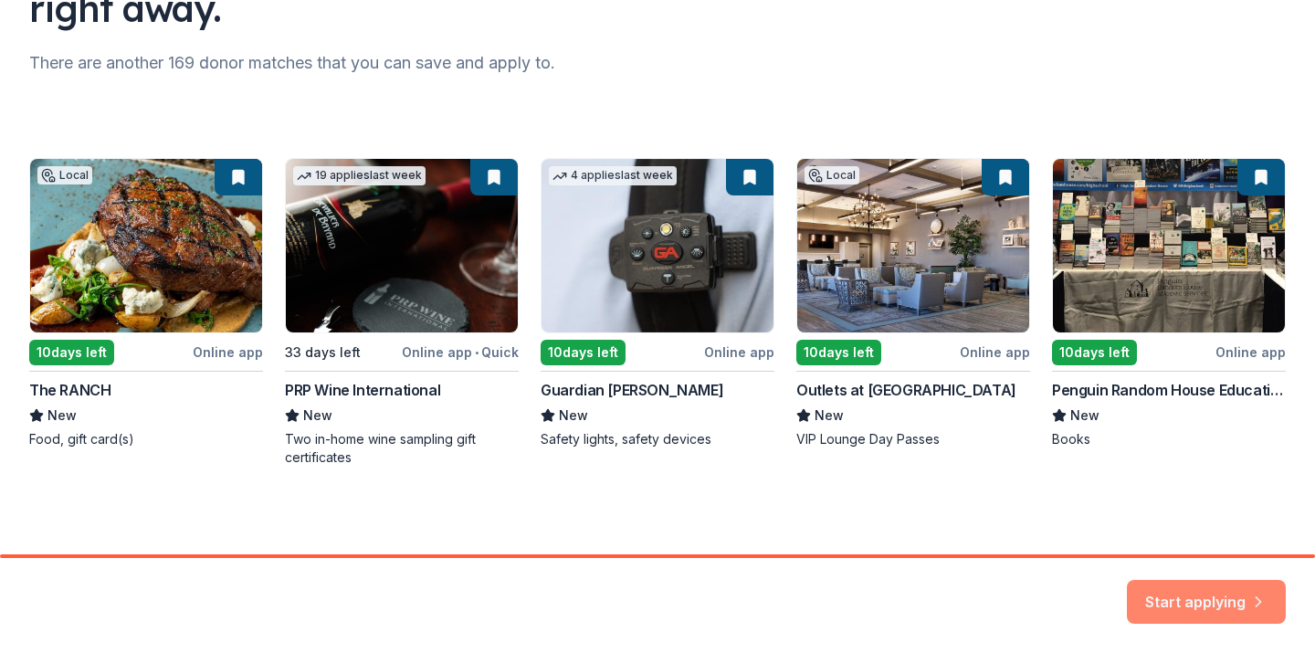
click at [1155, 589] on button "Start applying" at bounding box center [1206, 591] width 159 height 44
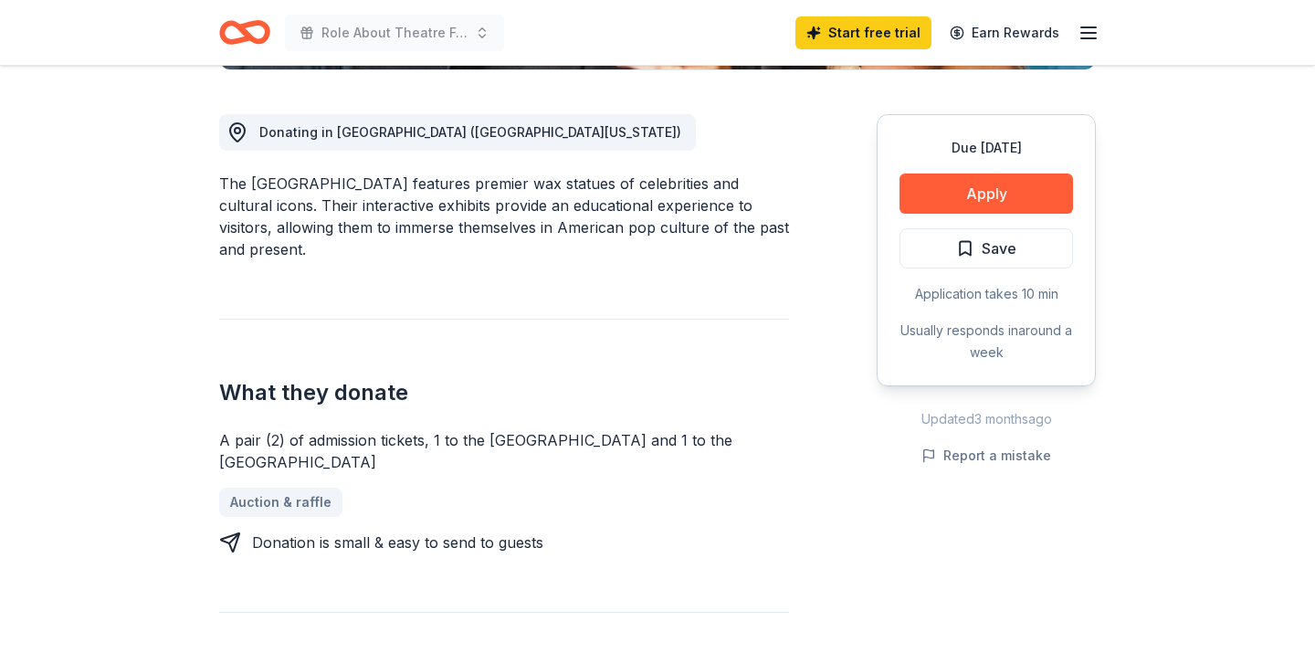
scroll to position [487, 0]
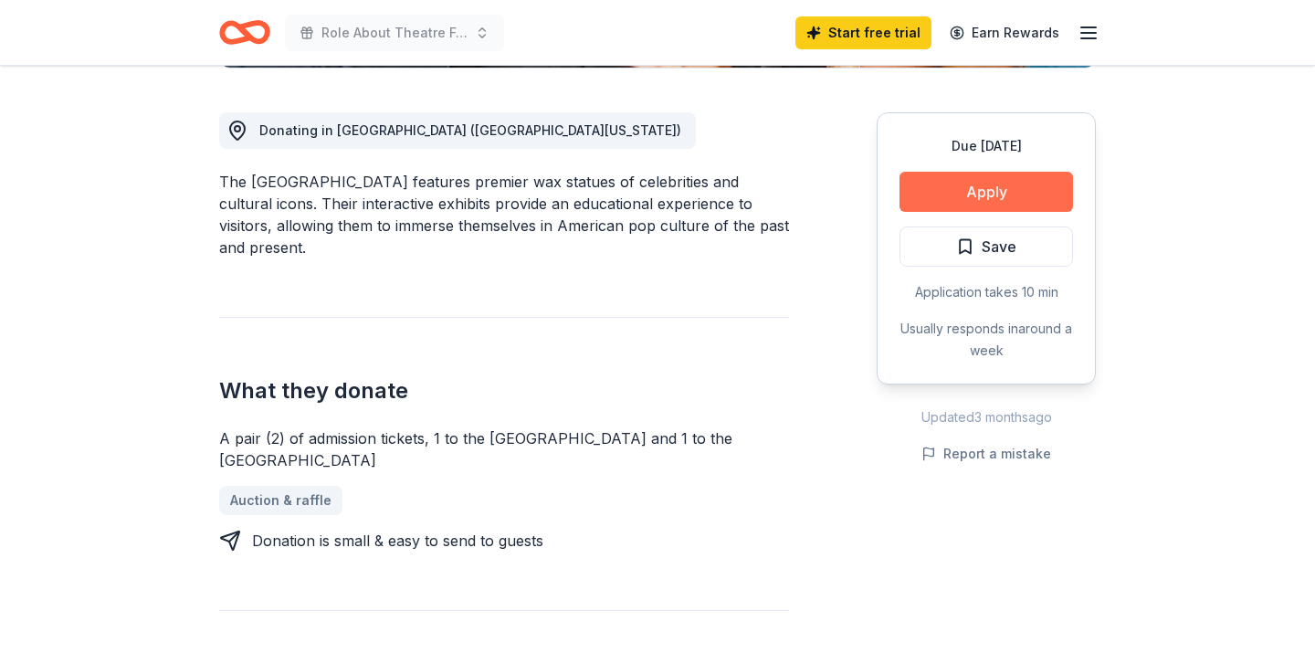
click at [982, 199] on button "Apply" at bounding box center [985, 192] width 173 height 40
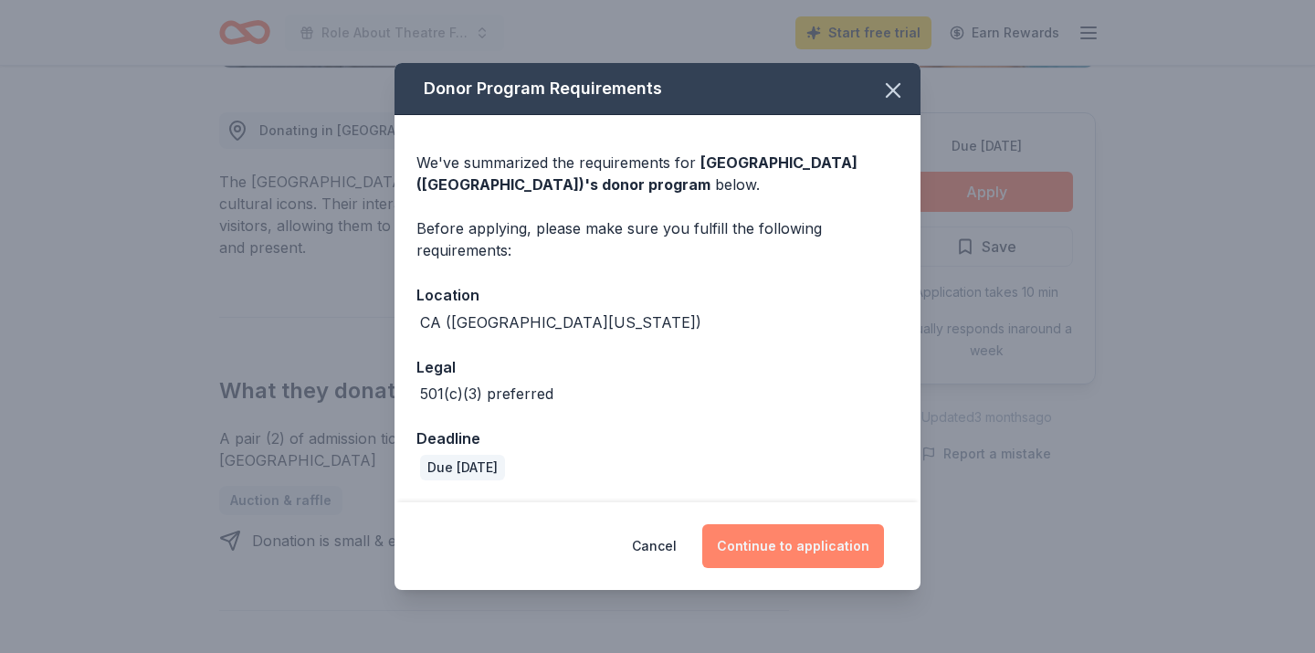
click at [793, 543] on button "Continue to application" at bounding box center [793, 546] width 182 height 44
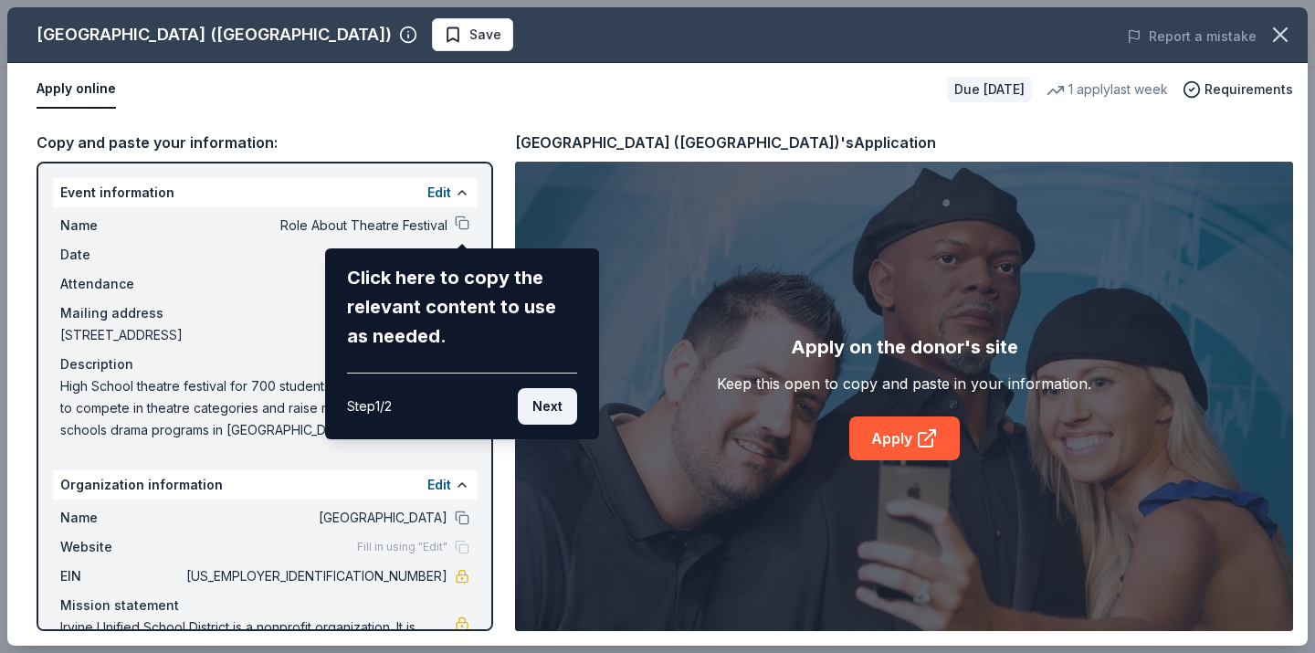
click at [535, 410] on button "Next" at bounding box center [547, 406] width 59 height 37
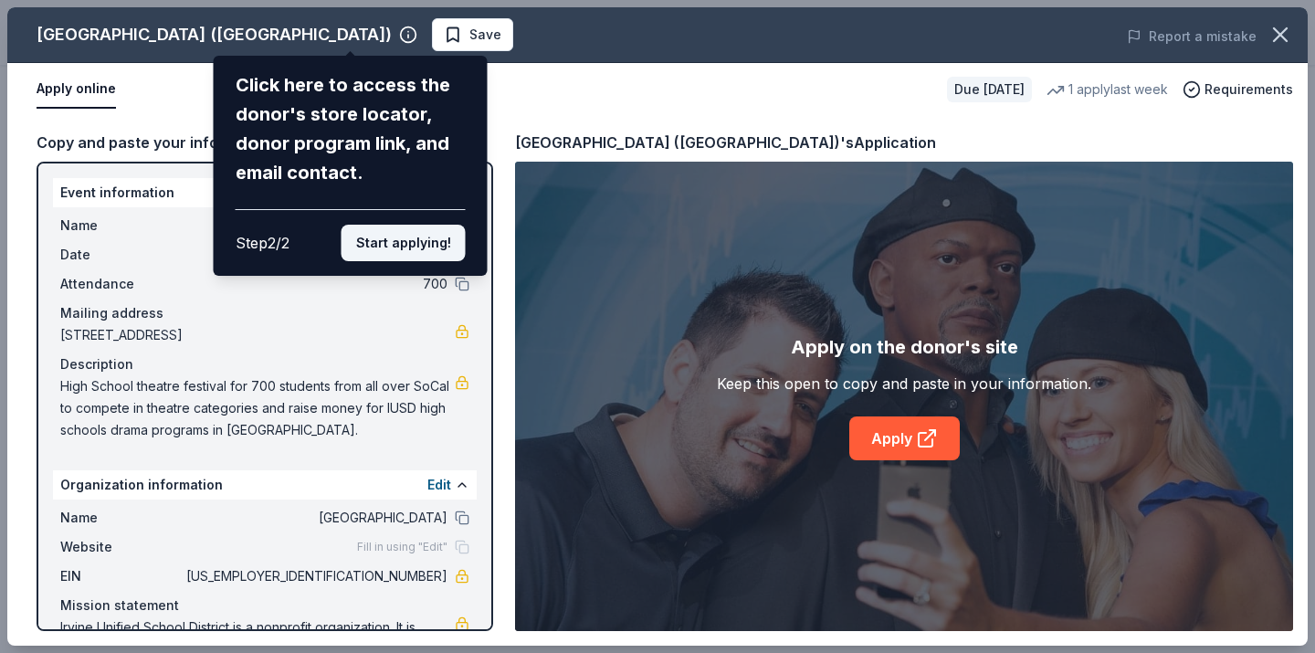
click at [403, 225] on button "Start applying!" at bounding box center [403, 243] width 124 height 37
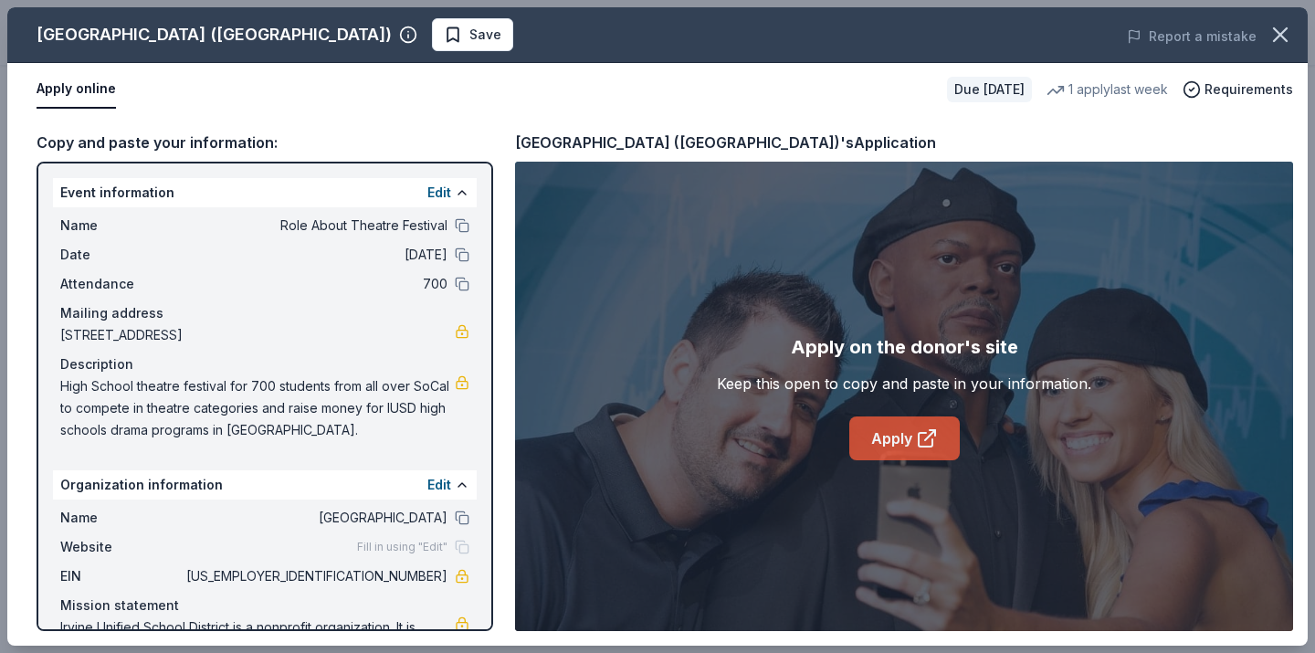
click at [922, 439] on icon at bounding box center [927, 438] width 22 height 22
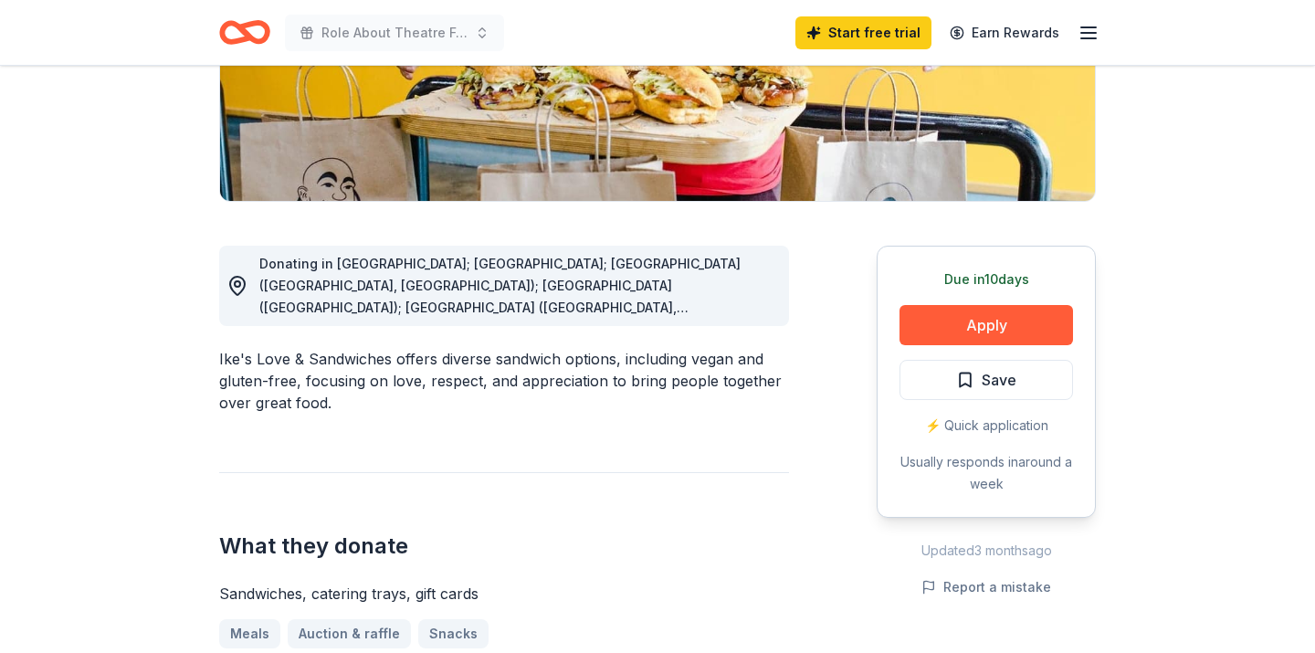
scroll to position [355, 0]
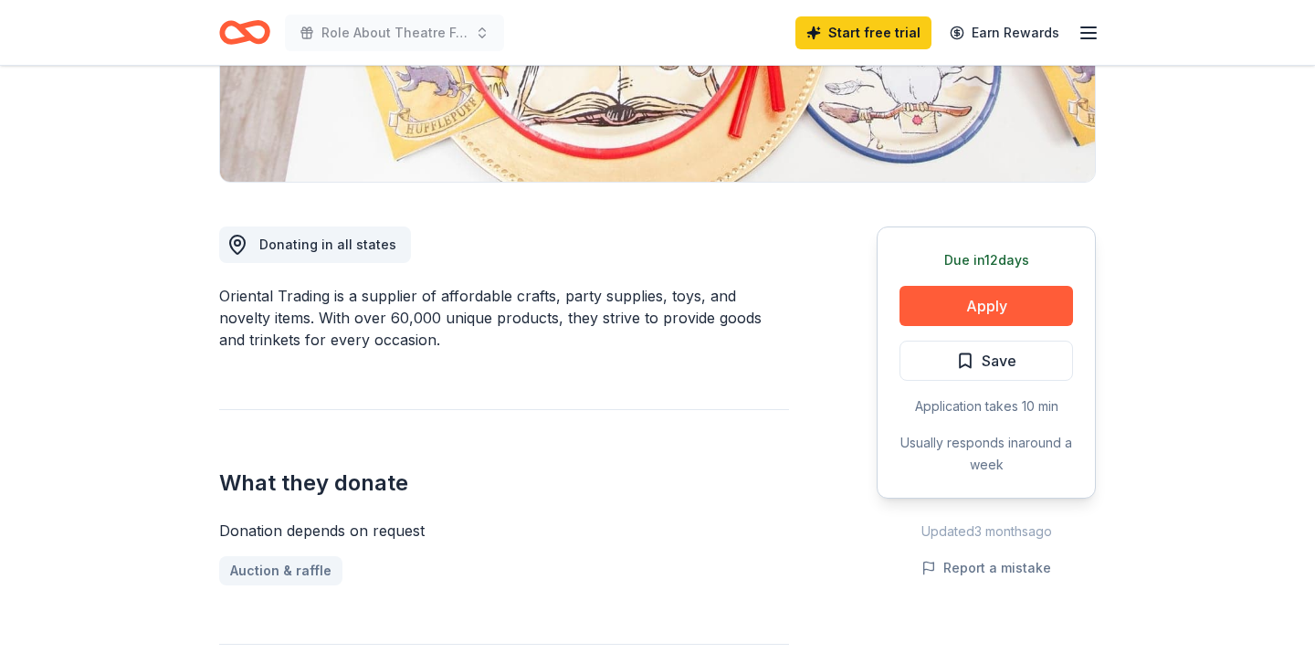
scroll to position [373, 0]
click at [950, 309] on button "Apply" at bounding box center [985, 305] width 173 height 40
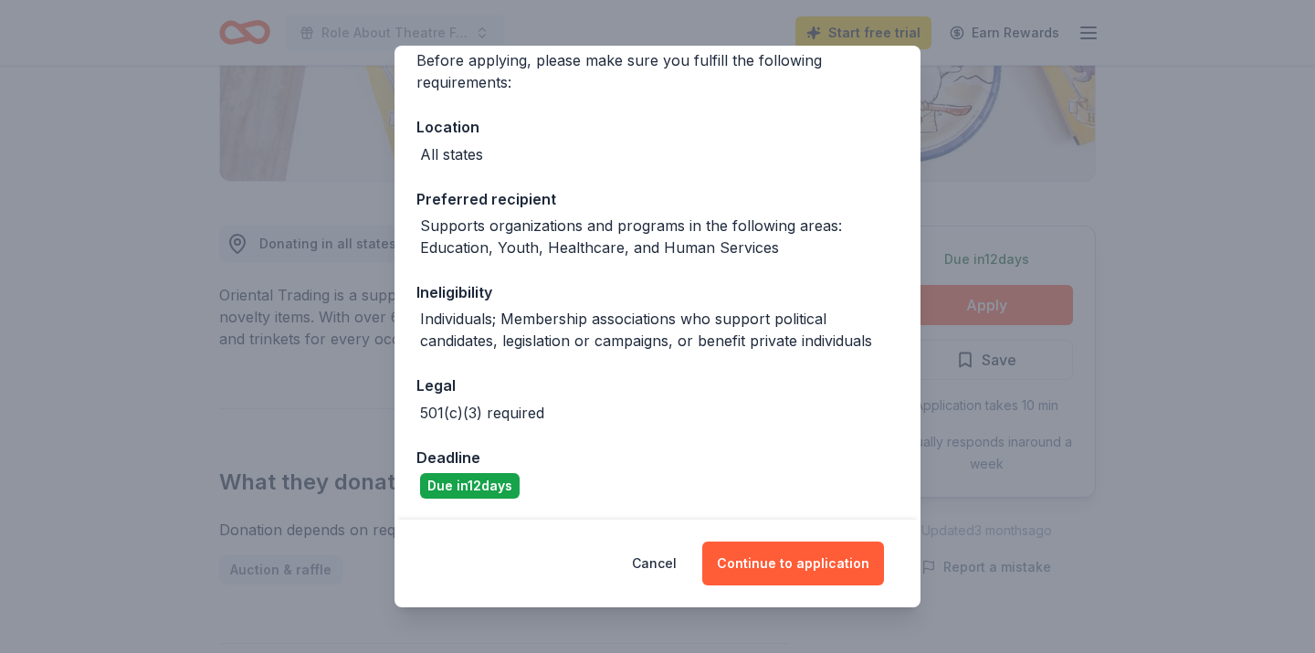
scroll to position [150, 0]
click at [767, 583] on button "Continue to application" at bounding box center [793, 563] width 182 height 44
